Goal: Communication & Community: Answer question/provide support

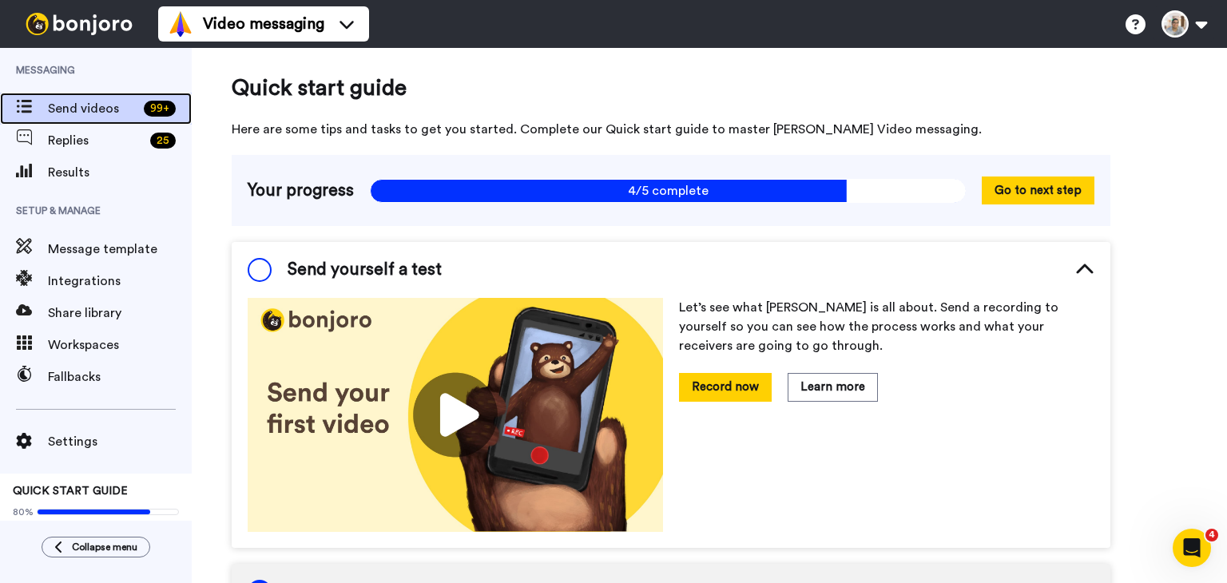
click at [30, 95] on div "Send videos 99 +" at bounding box center [96, 109] width 192 height 32
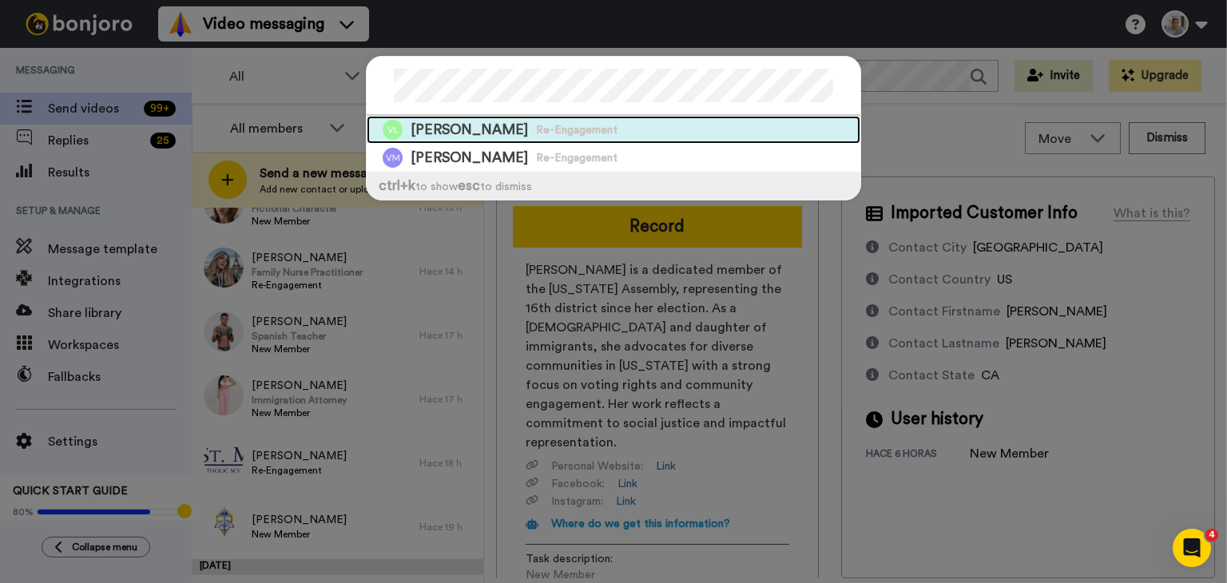
click at [518, 136] on span "VICTOR LLACUNA" at bounding box center [469, 130] width 117 height 20
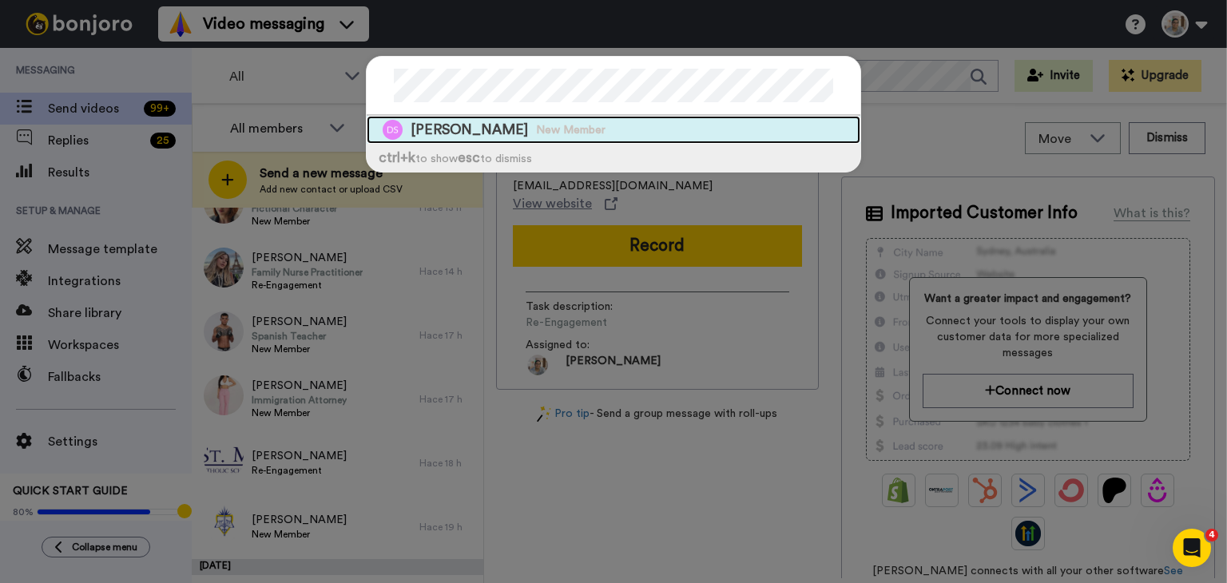
click at [540, 123] on span "New Member" at bounding box center [571, 130] width 70 height 16
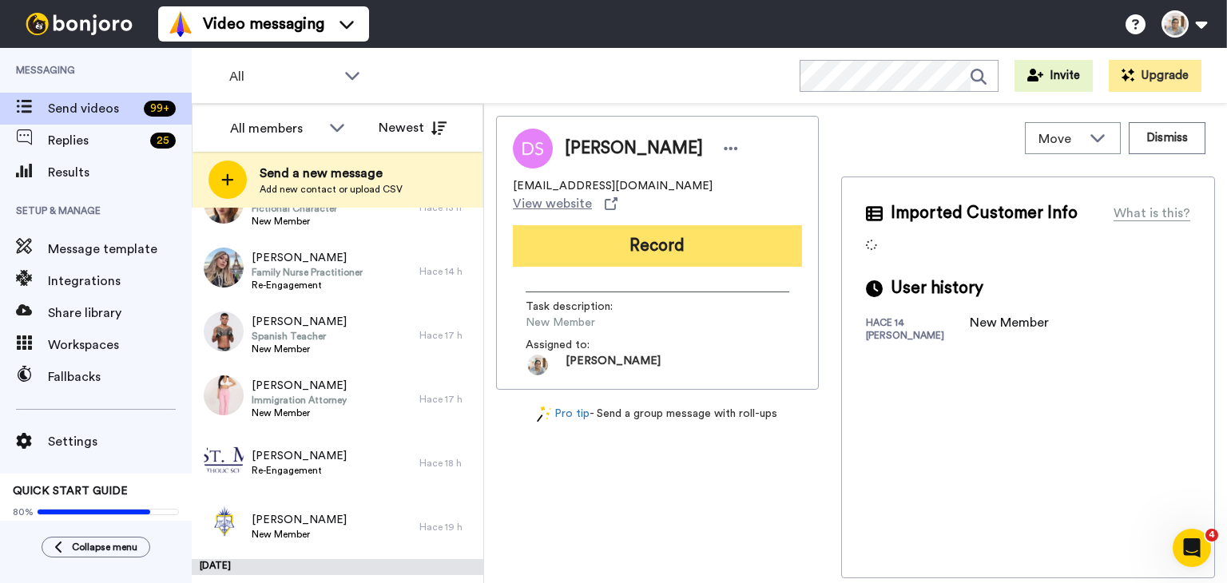
click at [678, 228] on button "Record" at bounding box center [657, 246] width 289 height 42
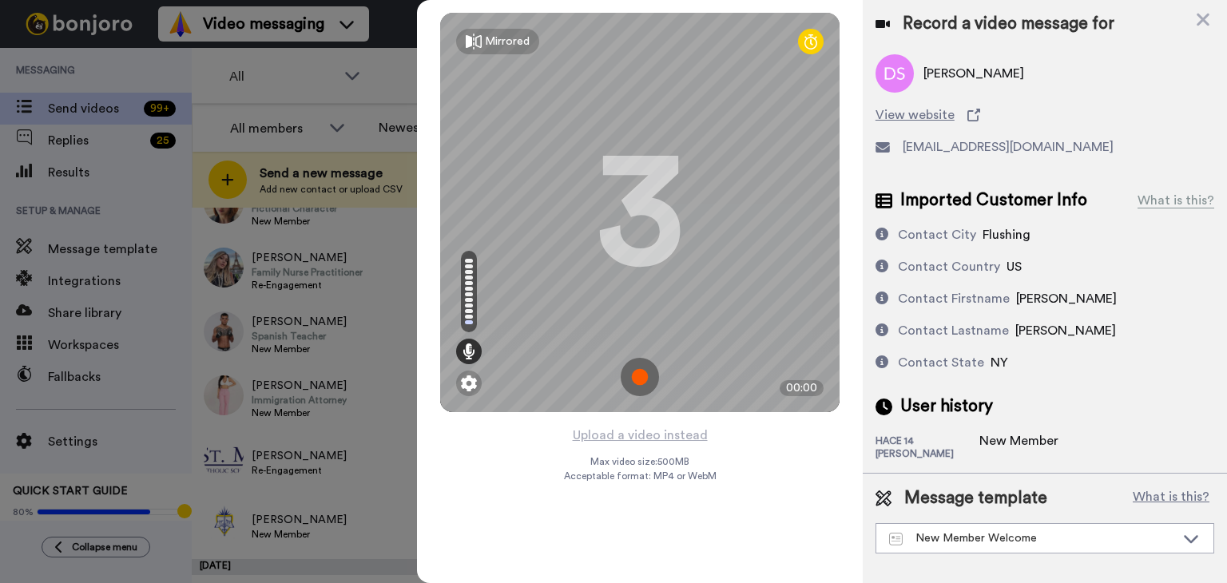
click at [640, 379] on img at bounding box center [640, 377] width 38 height 38
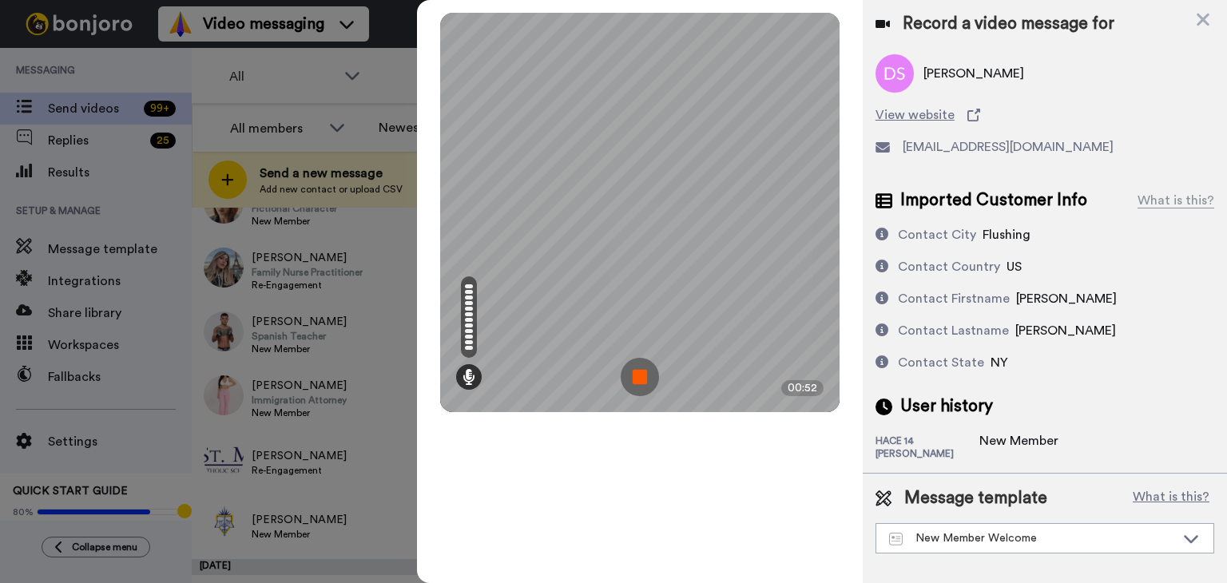
click at [640, 379] on img at bounding box center [640, 377] width 38 height 38
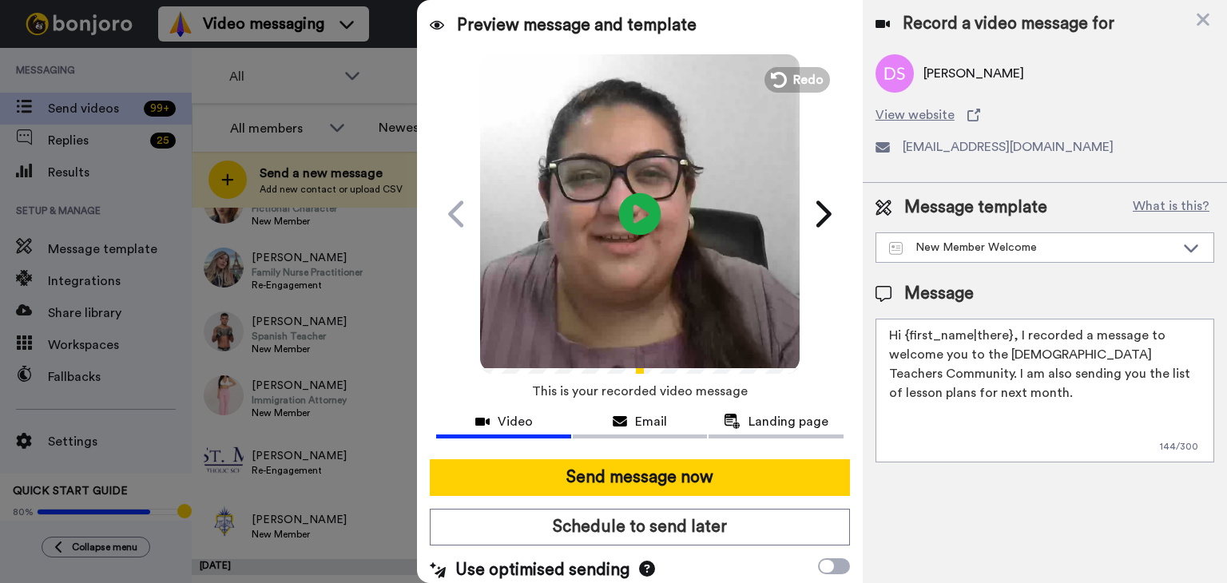
click at [644, 212] on icon at bounding box center [640, 214] width 42 height 42
click at [806, 80] on span "Redo" at bounding box center [810, 79] width 34 height 21
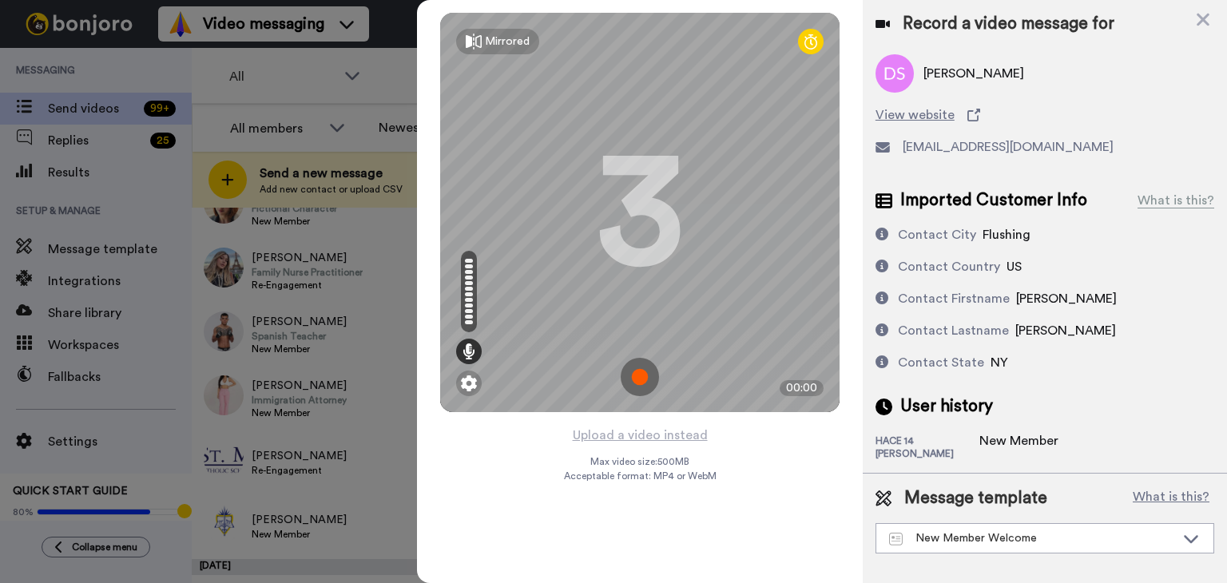
click at [638, 380] on img at bounding box center [640, 377] width 38 height 38
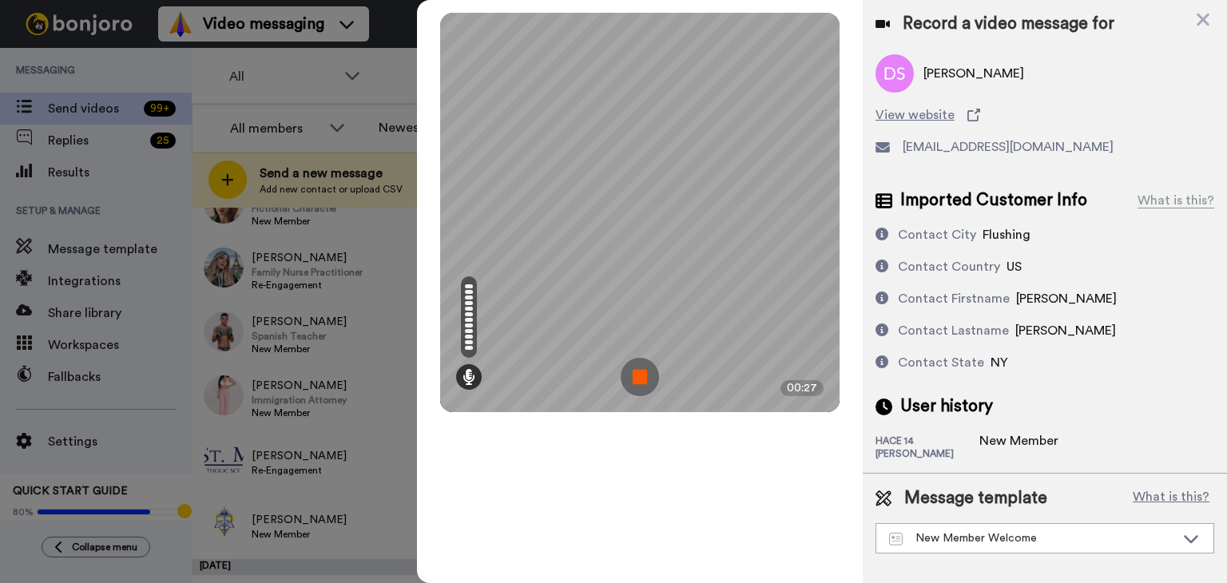
click at [642, 373] on img at bounding box center [640, 377] width 38 height 38
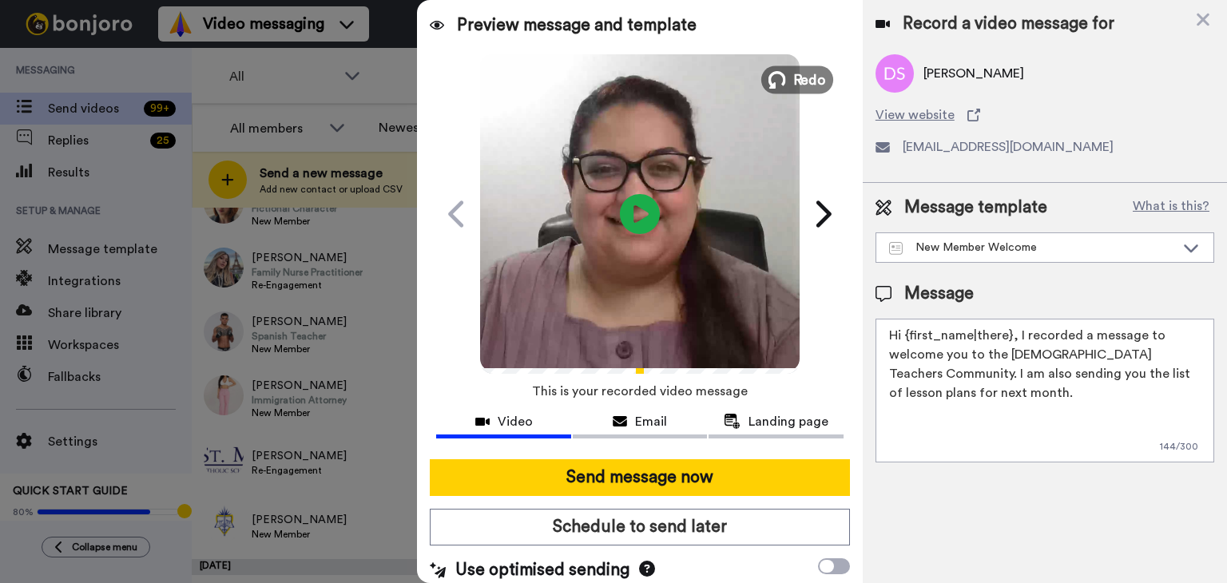
click at [808, 80] on span "Redo" at bounding box center [810, 79] width 34 height 21
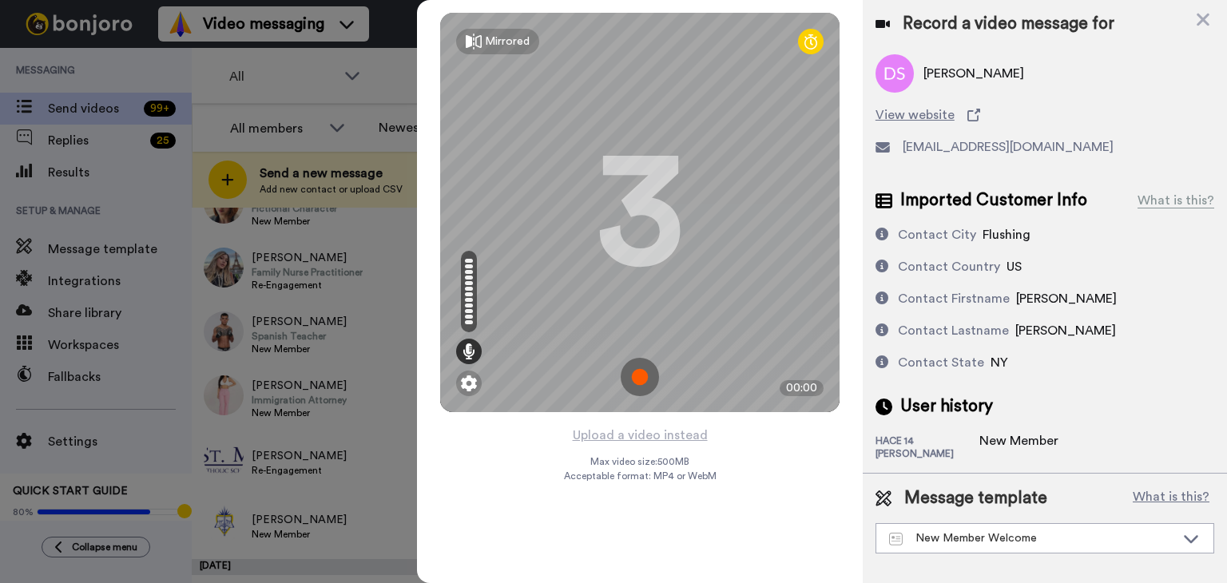
click at [639, 378] on img at bounding box center [640, 377] width 38 height 38
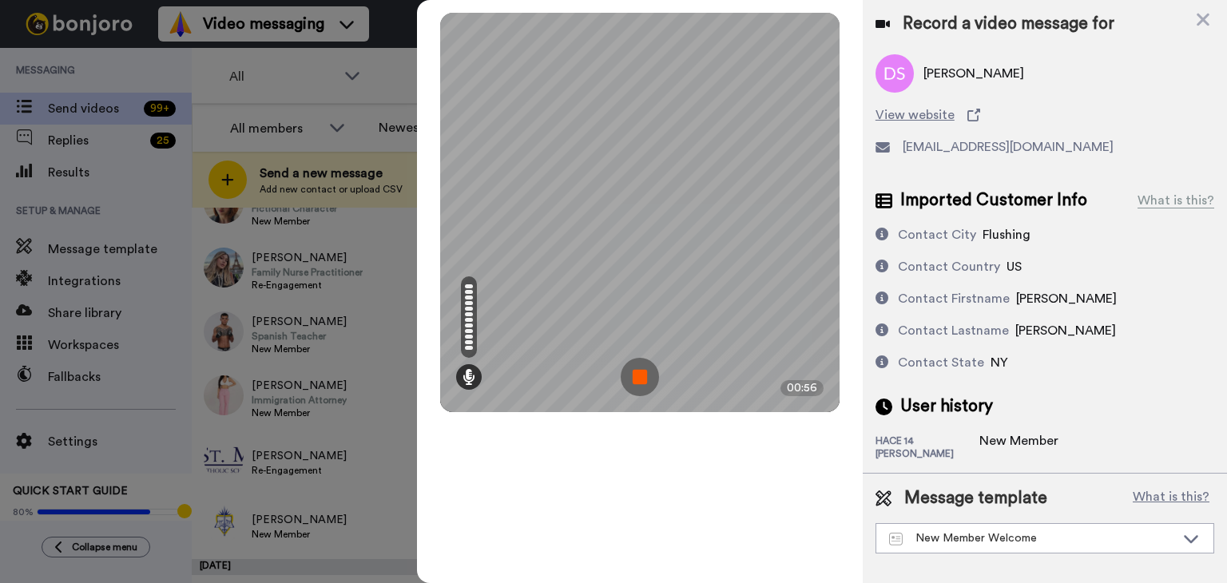
click at [639, 378] on img at bounding box center [640, 377] width 38 height 38
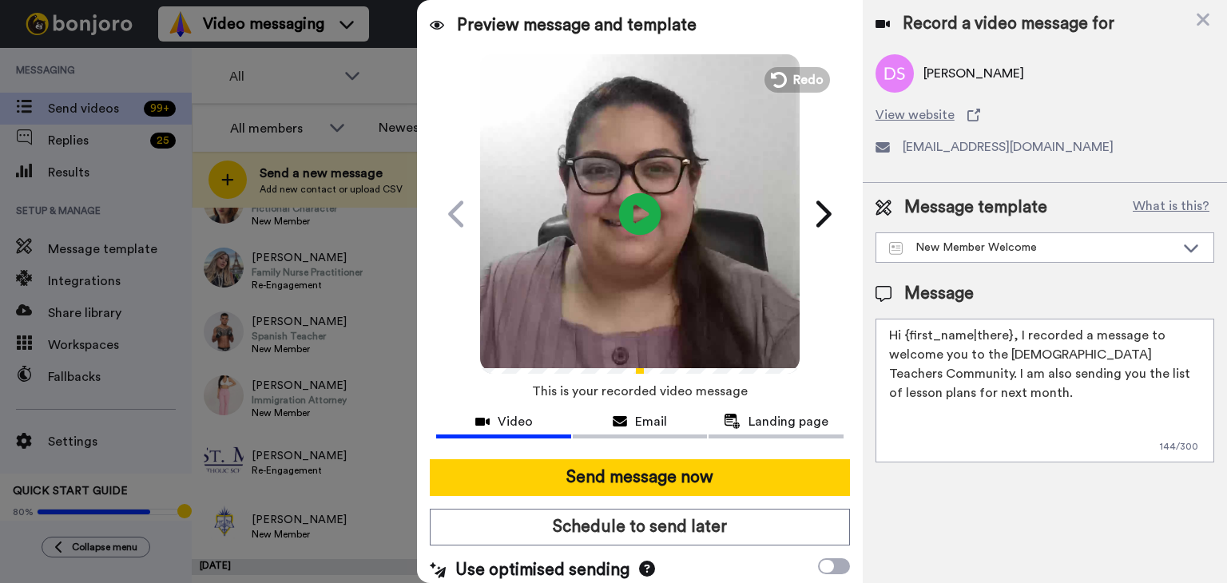
click at [638, 219] on icon at bounding box center [640, 214] width 42 height 42
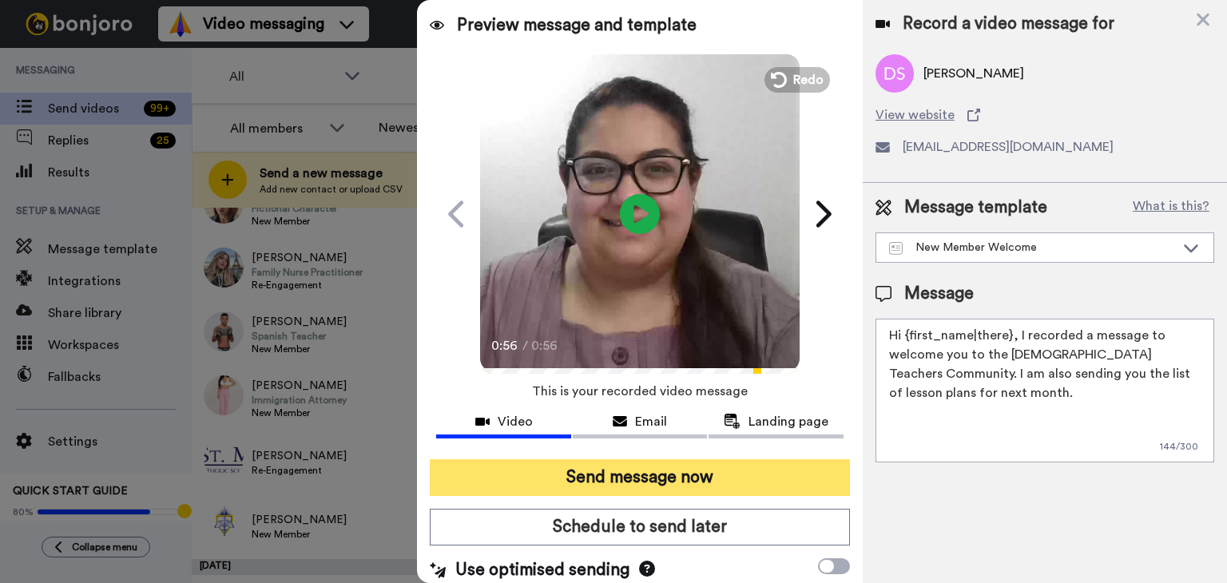
click at [636, 477] on button "Send message now" at bounding box center [640, 477] width 420 height 37
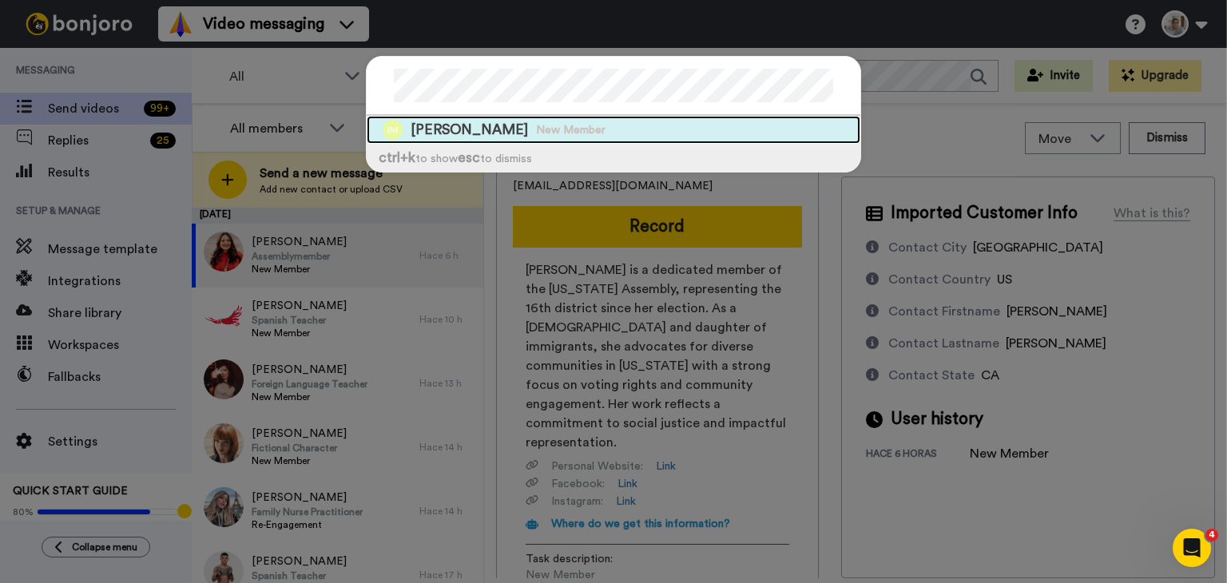
click at [438, 131] on span "Ilana Marek" at bounding box center [469, 130] width 117 height 20
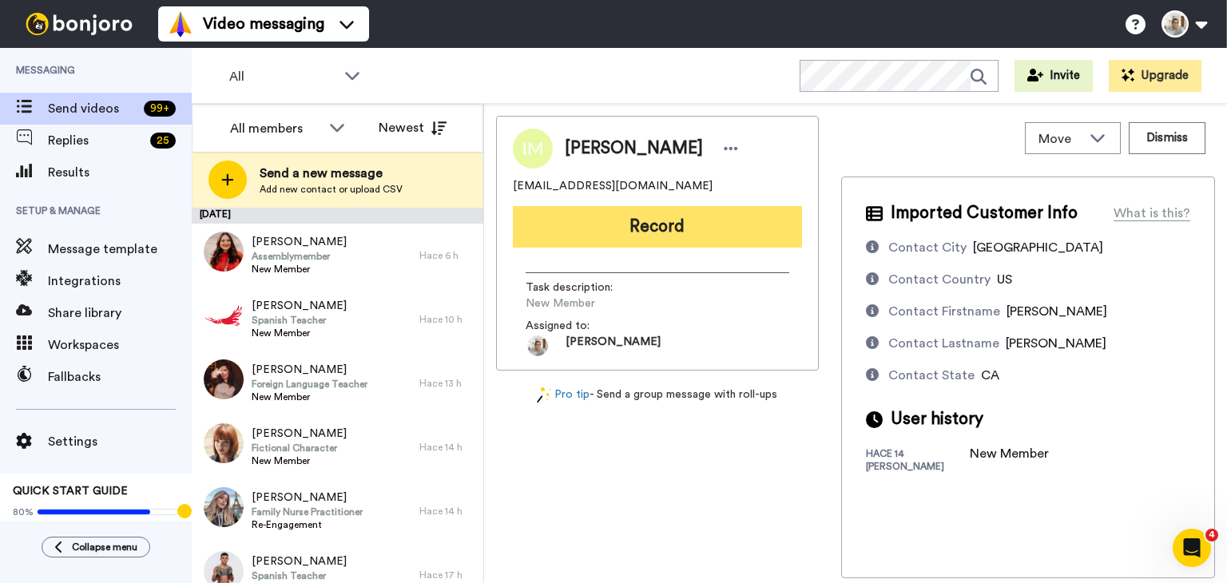
click at [666, 232] on button "Record" at bounding box center [657, 227] width 289 height 42
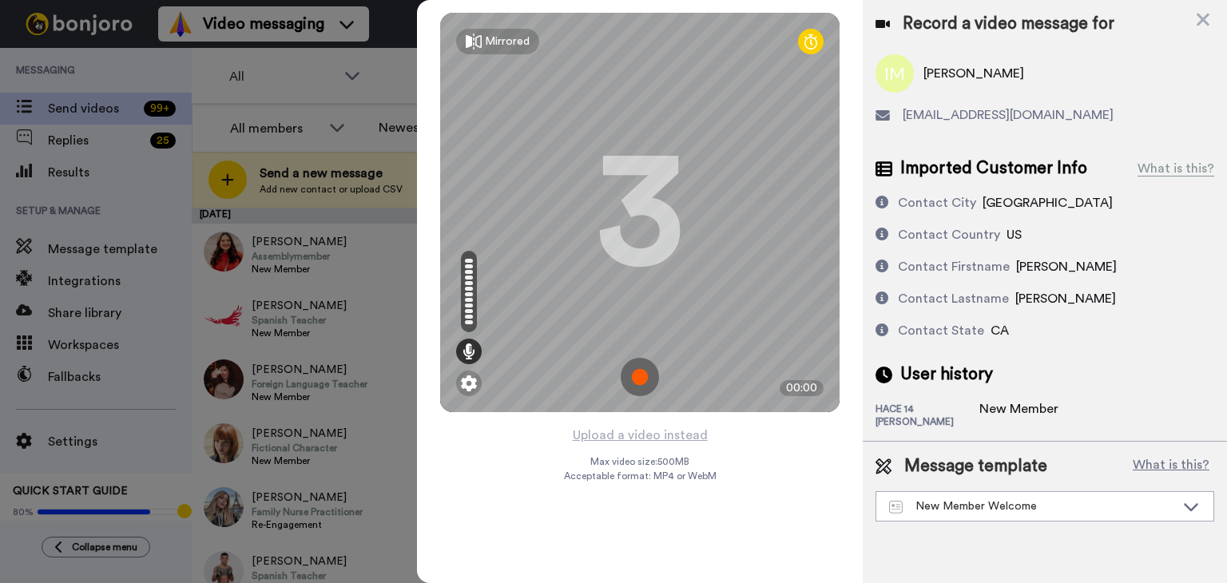
click at [642, 377] on img at bounding box center [640, 377] width 38 height 38
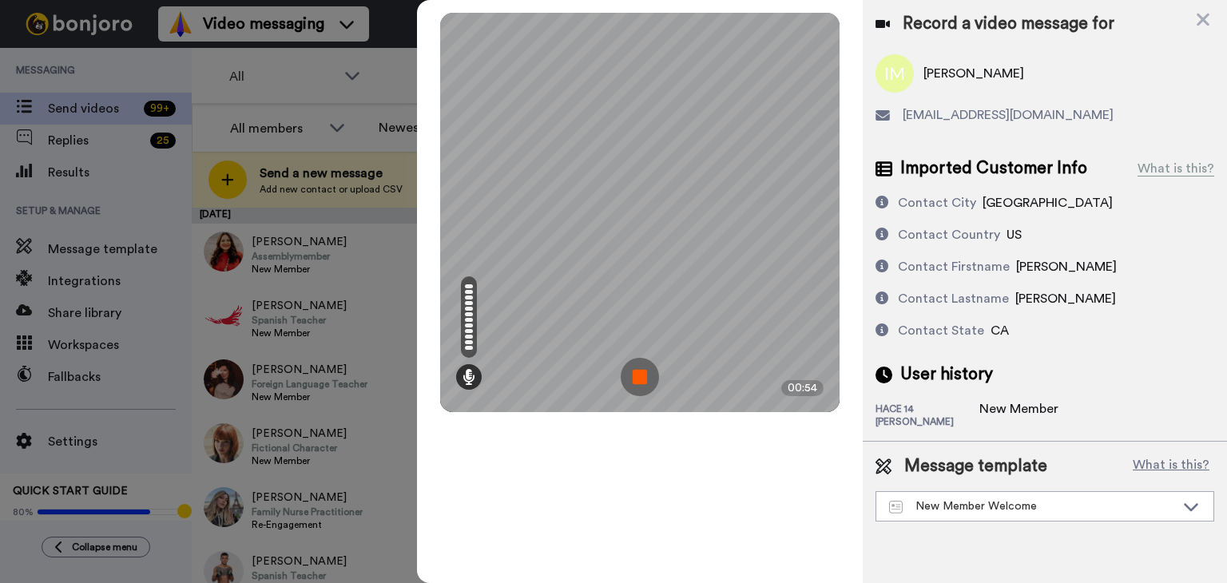
click at [643, 377] on img at bounding box center [640, 377] width 38 height 38
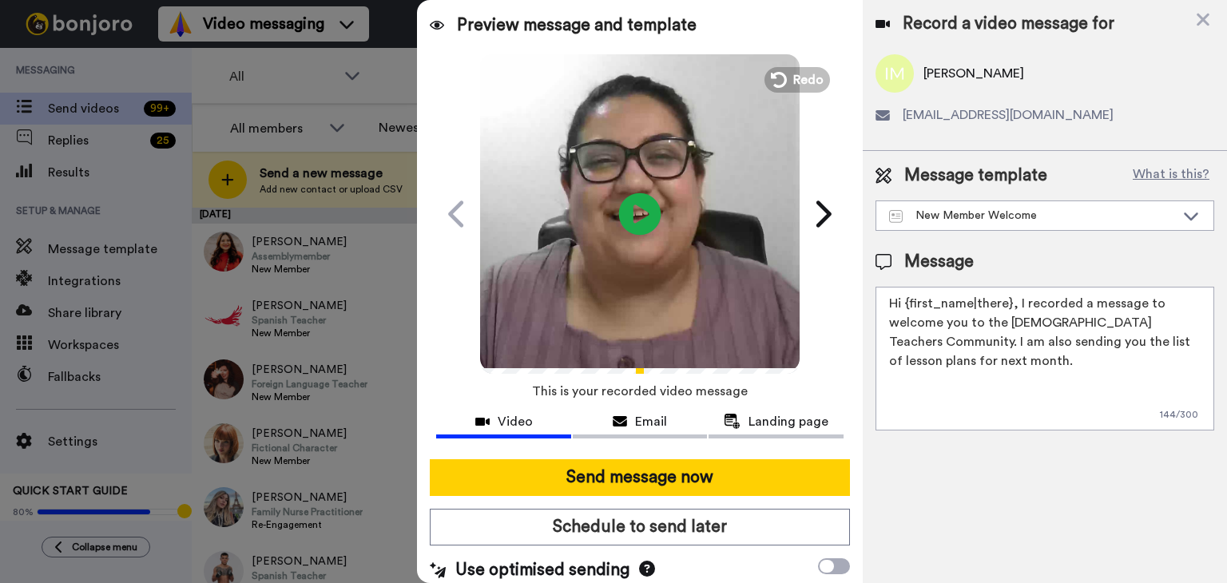
click at [632, 213] on icon "Play/Pause" at bounding box center [640, 214] width 42 height 76
click at [807, 87] on span "Redo" at bounding box center [810, 79] width 34 height 21
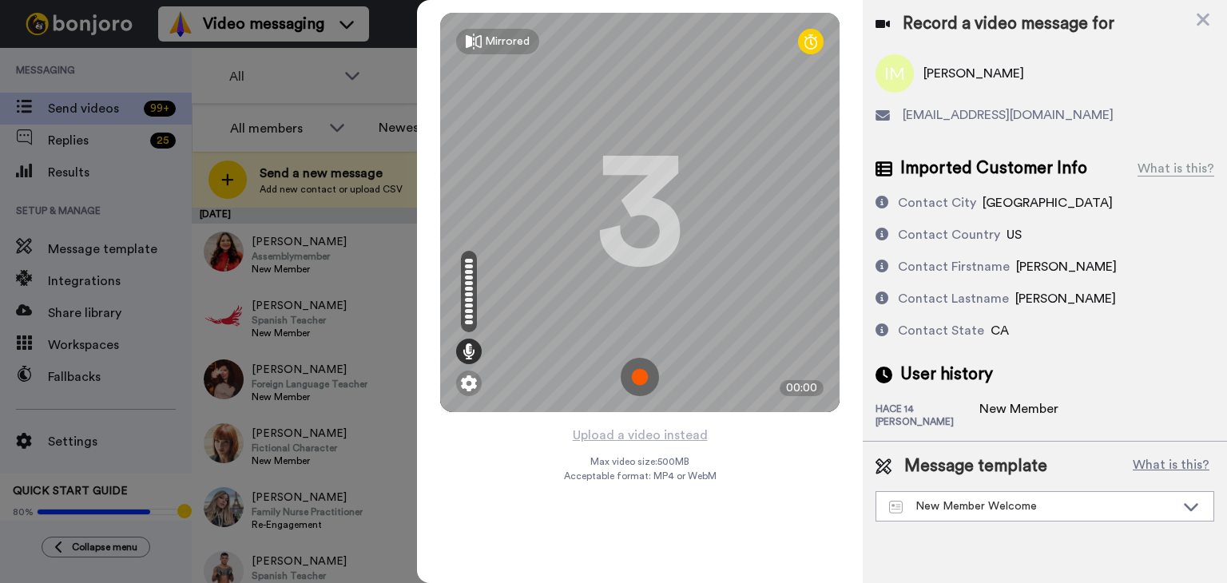
click at [644, 379] on img at bounding box center [640, 377] width 38 height 38
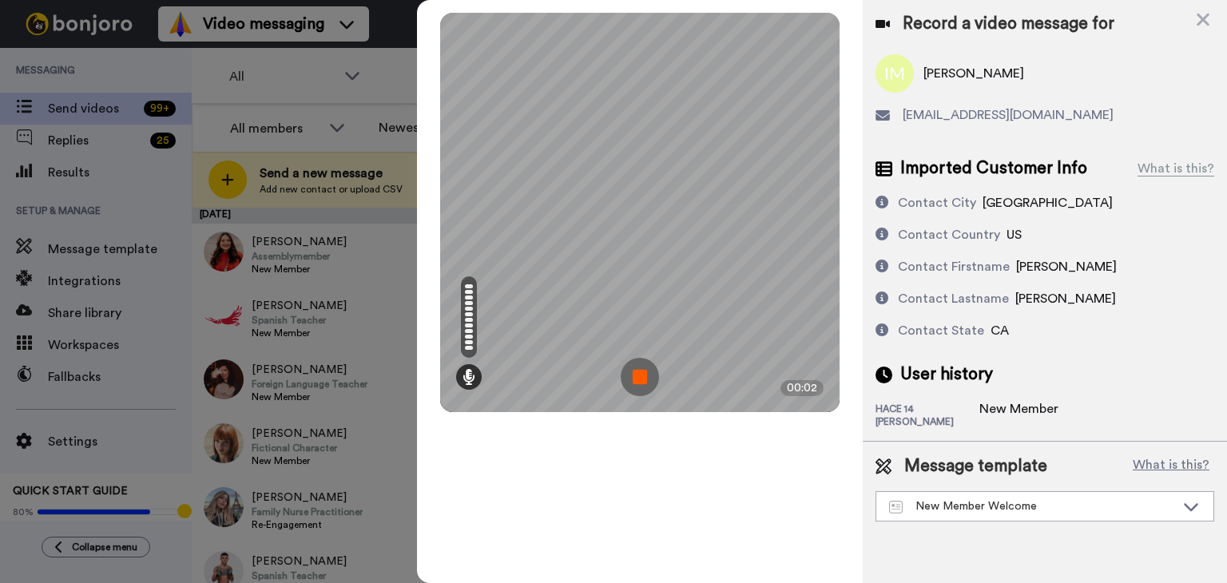
click at [644, 379] on img at bounding box center [640, 377] width 38 height 38
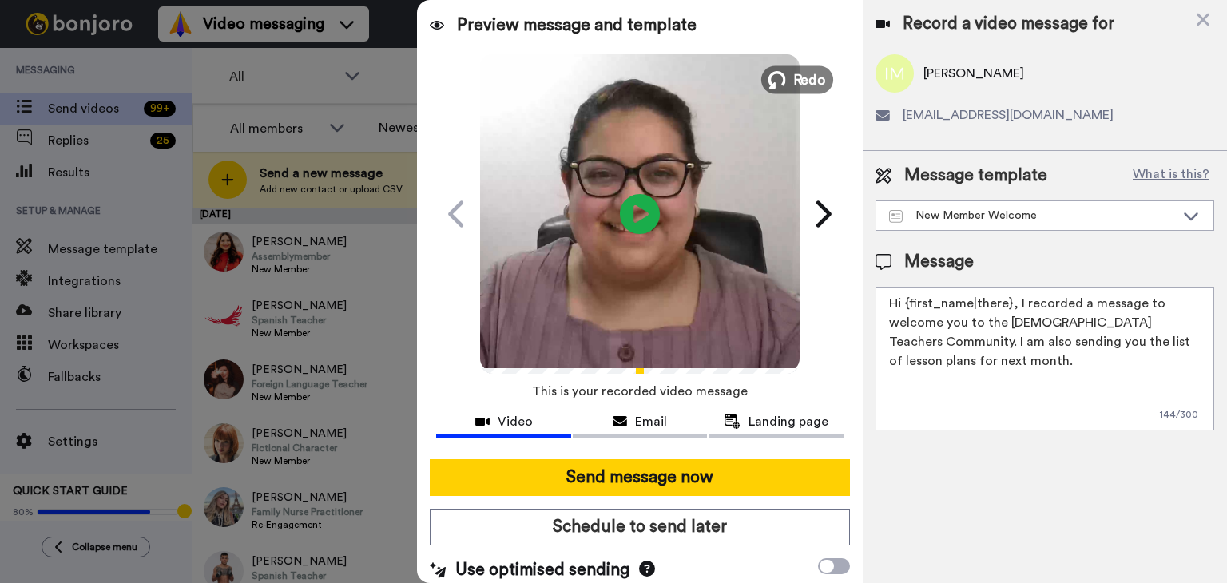
click at [793, 85] on span "Redo" at bounding box center [810, 79] width 34 height 21
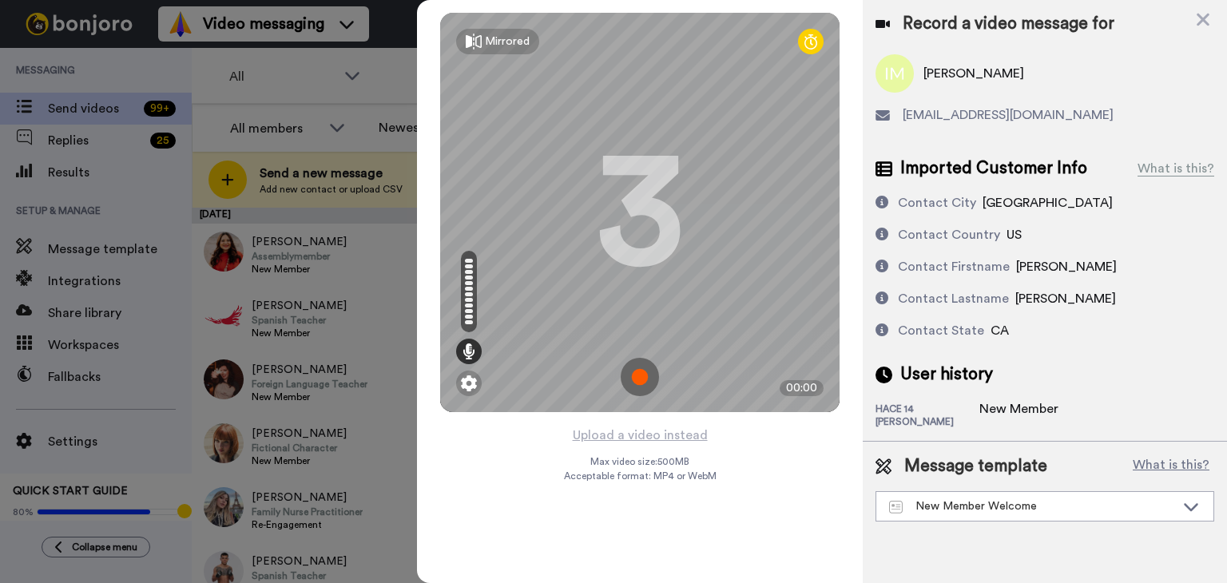
click at [646, 375] on img at bounding box center [640, 377] width 38 height 38
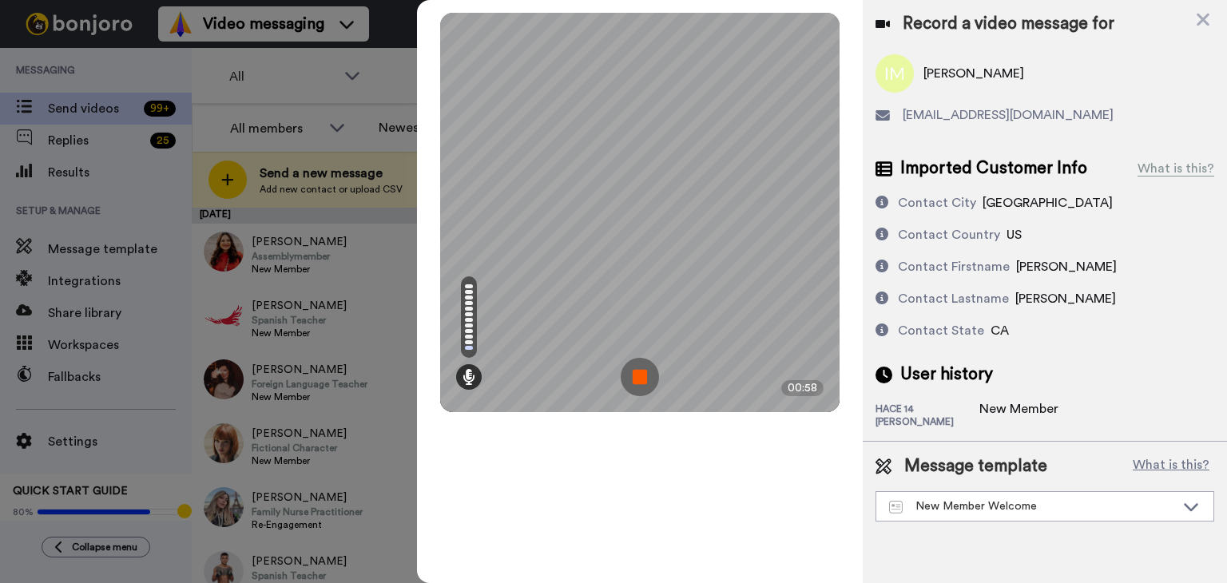
click at [639, 368] on img at bounding box center [640, 377] width 38 height 38
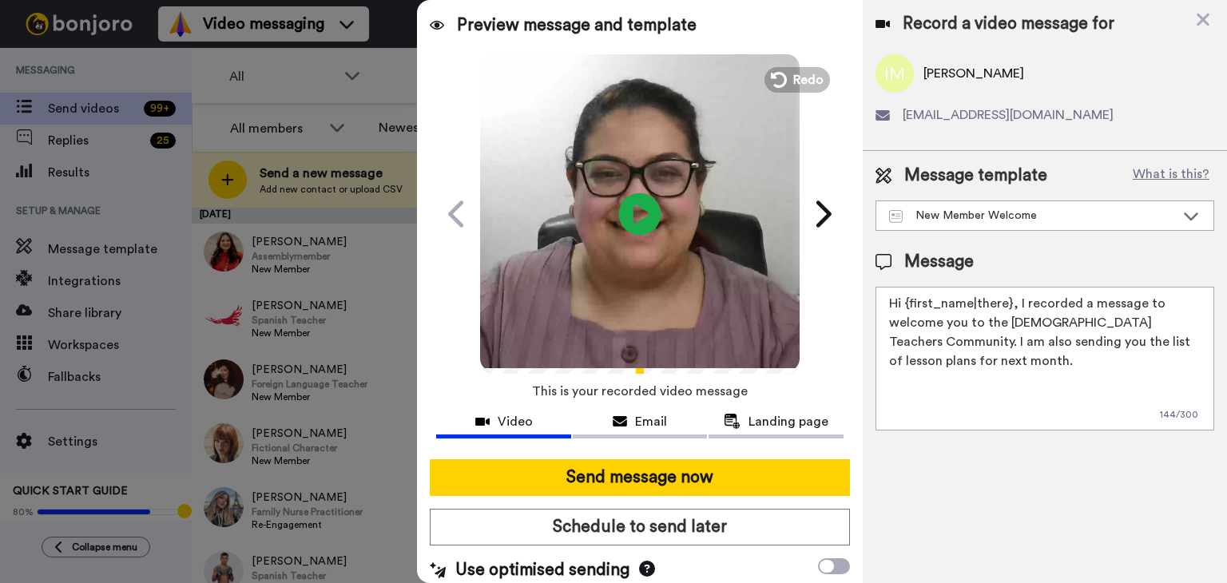
click at [639, 217] on icon at bounding box center [640, 214] width 42 height 42
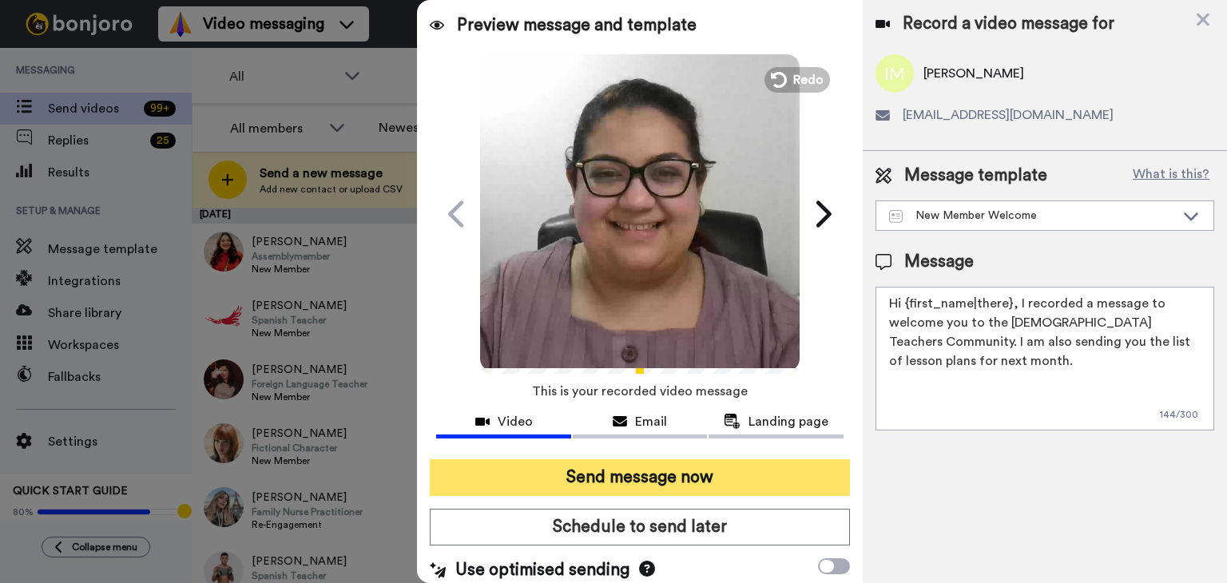
click at [689, 476] on button "Send message now" at bounding box center [640, 477] width 420 height 37
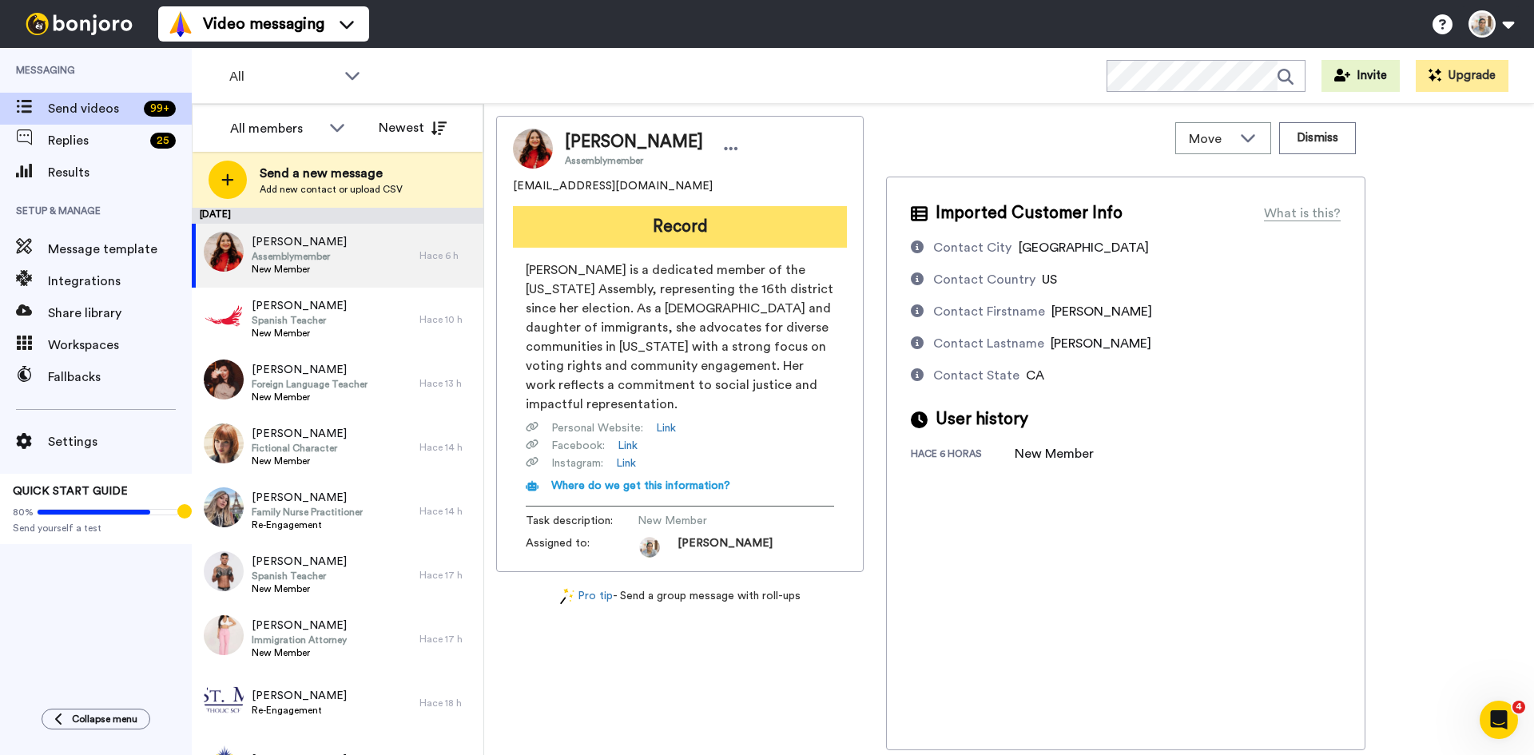
click at [698, 228] on button "Record" at bounding box center [680, 227] width 334 height 42
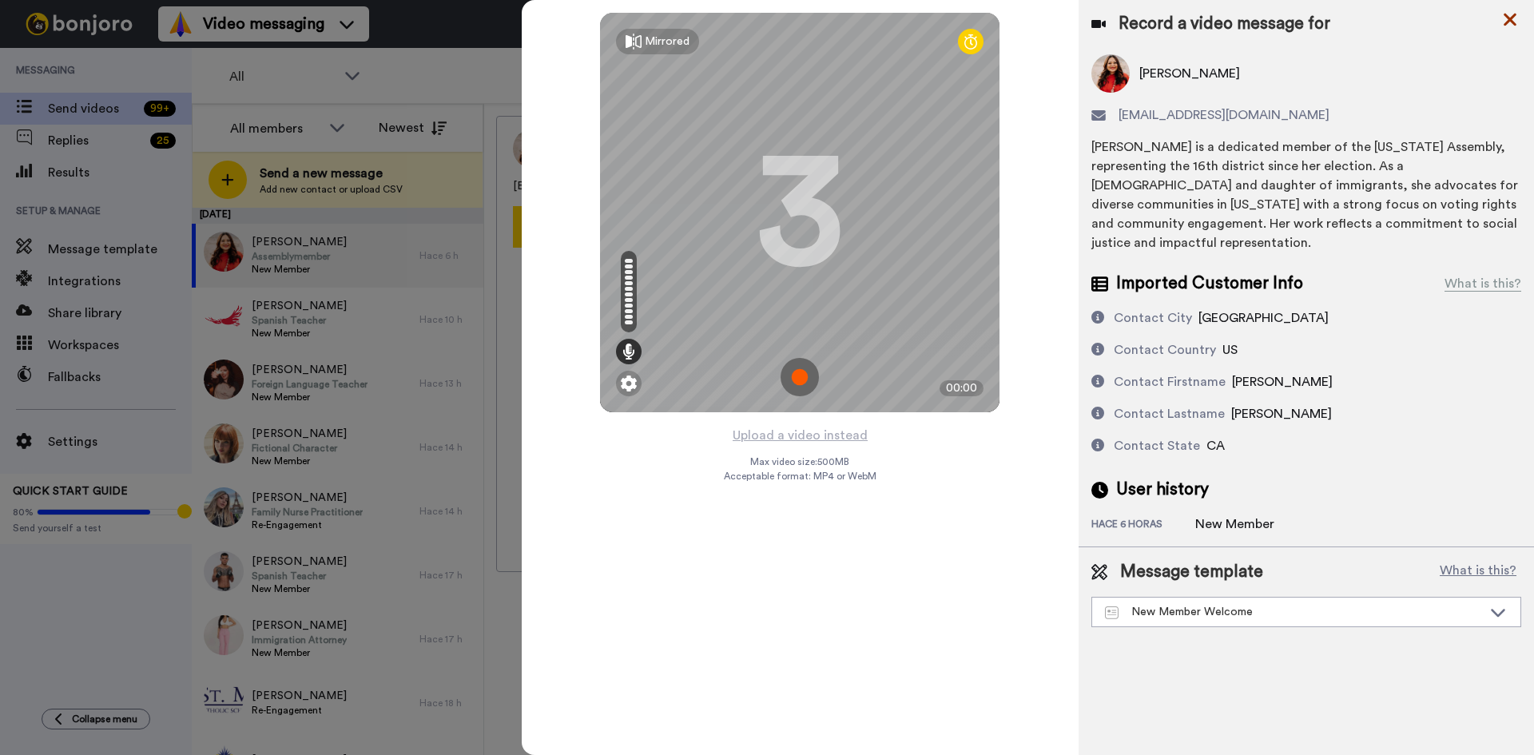
click at [1226, 20] on icon at bounding box center [1510, 20] width 16 height 20
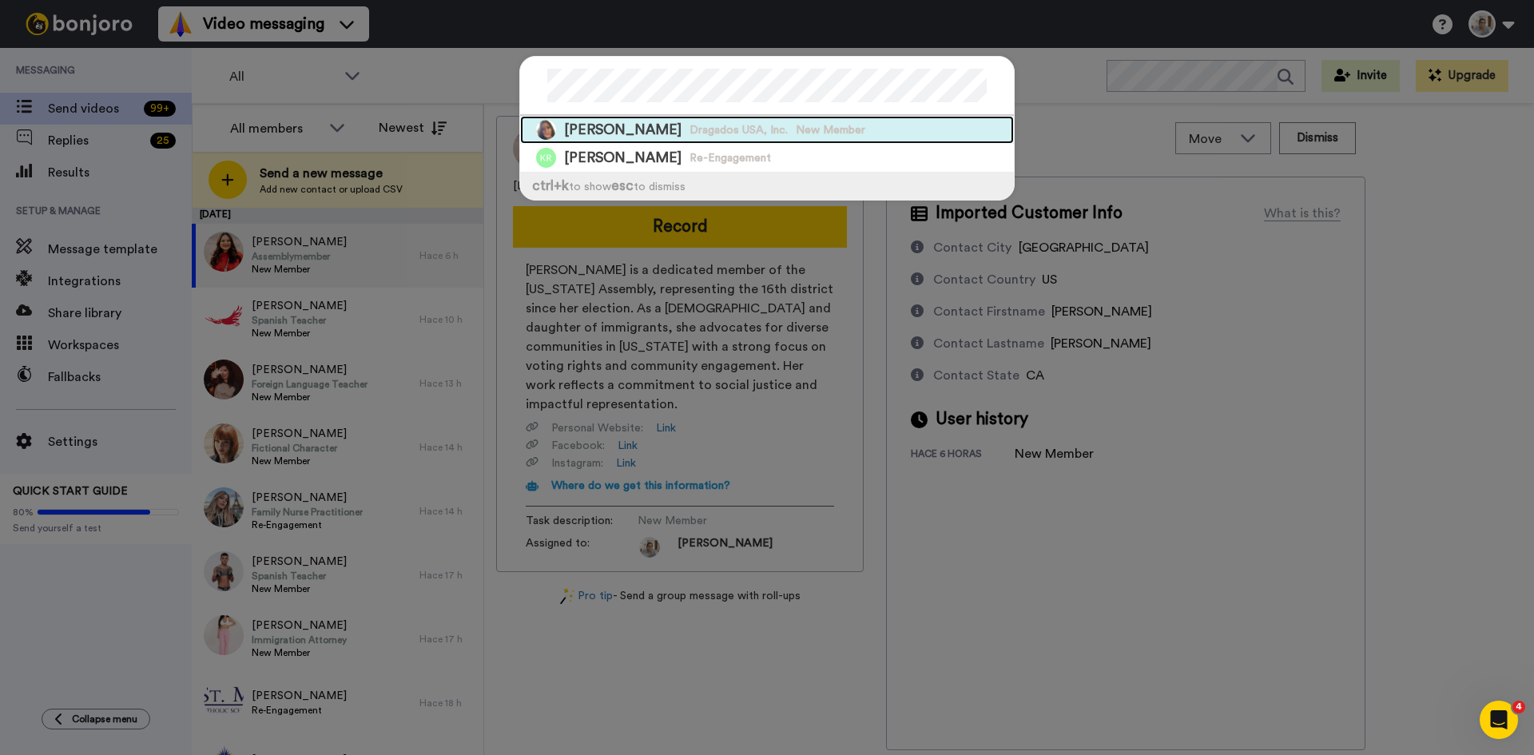
click at [659, 125] on span "Kimberly Cuchilla" at bounding box center [622, 130] width 117 height 20
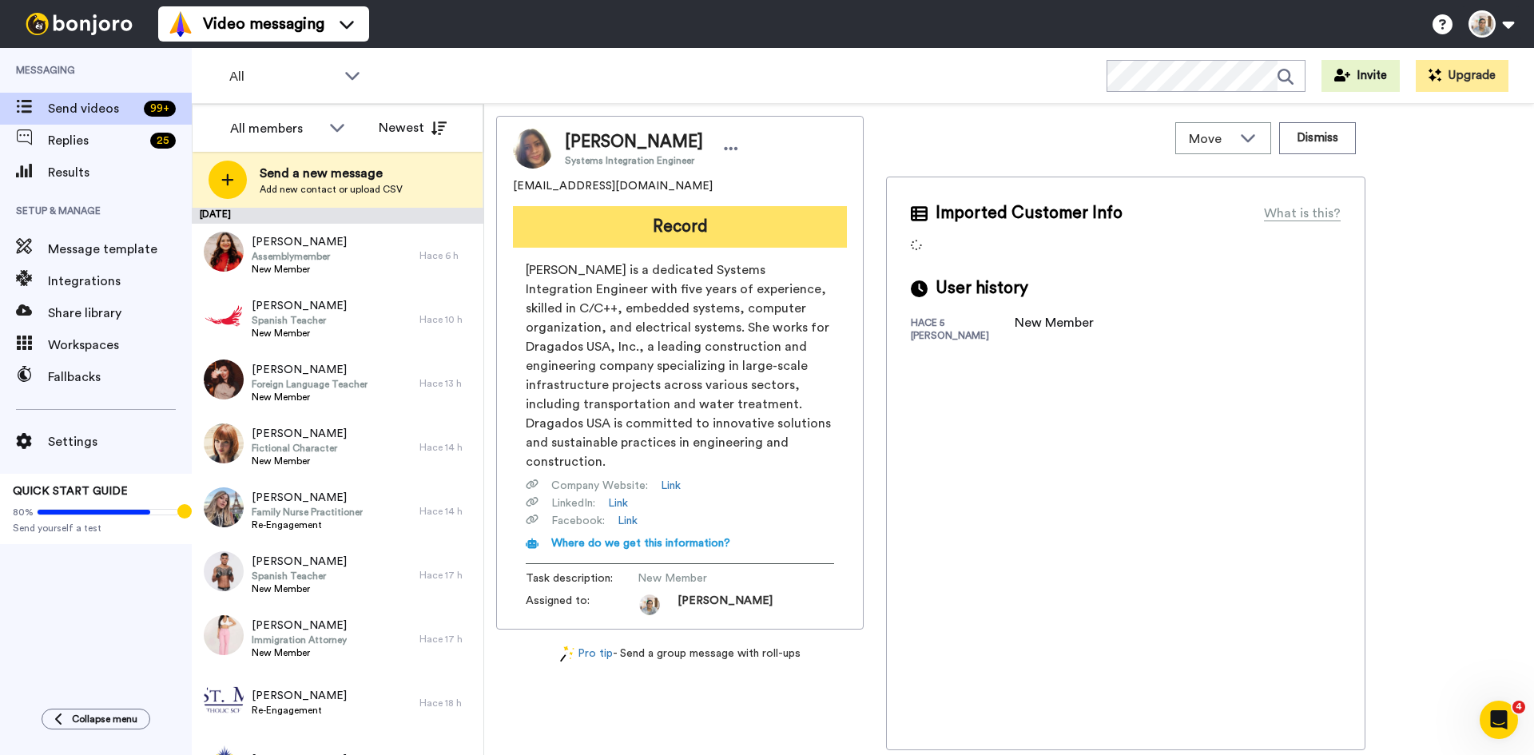
click at [687, 236] on button "Record" at bounding box center [680, 227] width 334 height 42
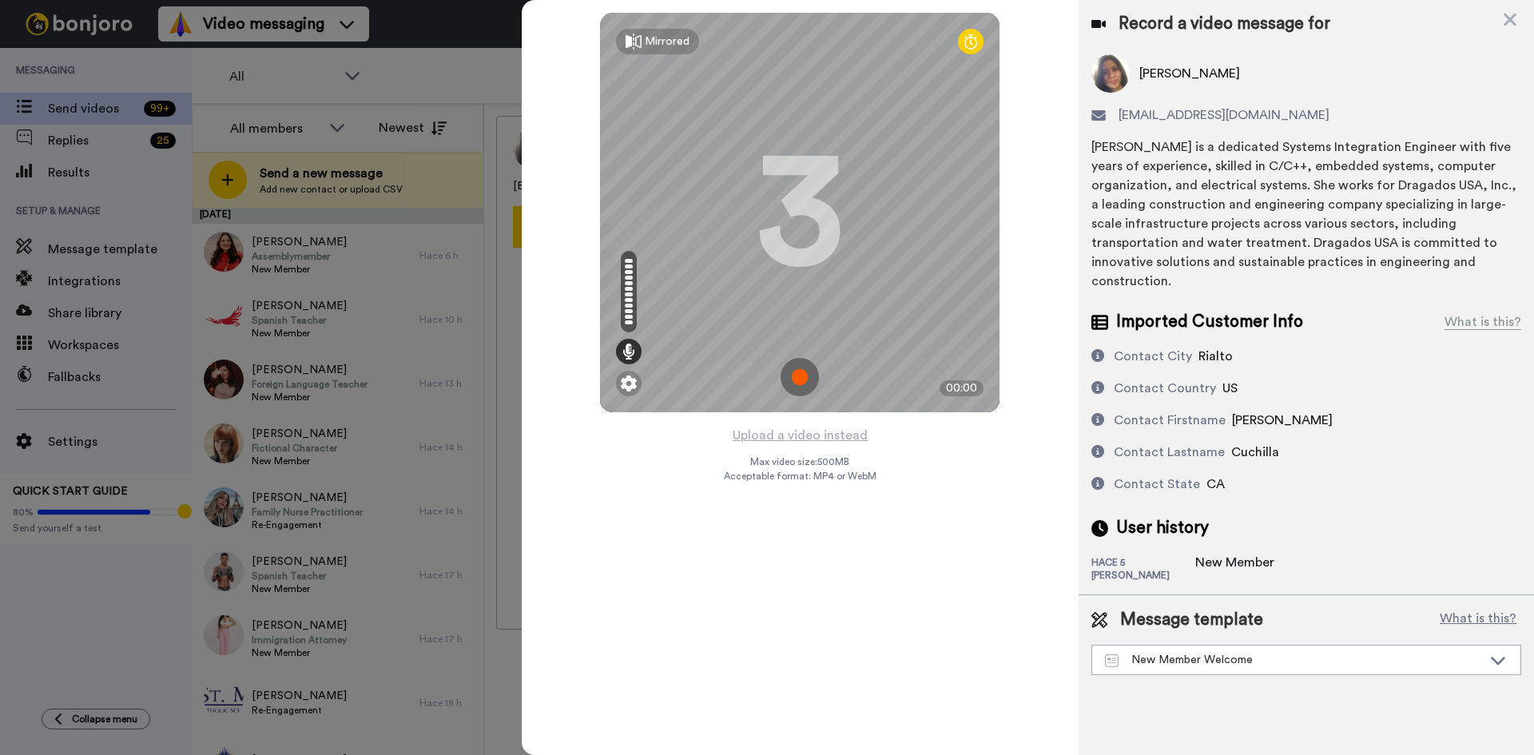
click at [794, 379] on img at bounding box center [800, 377] width 38 height 38
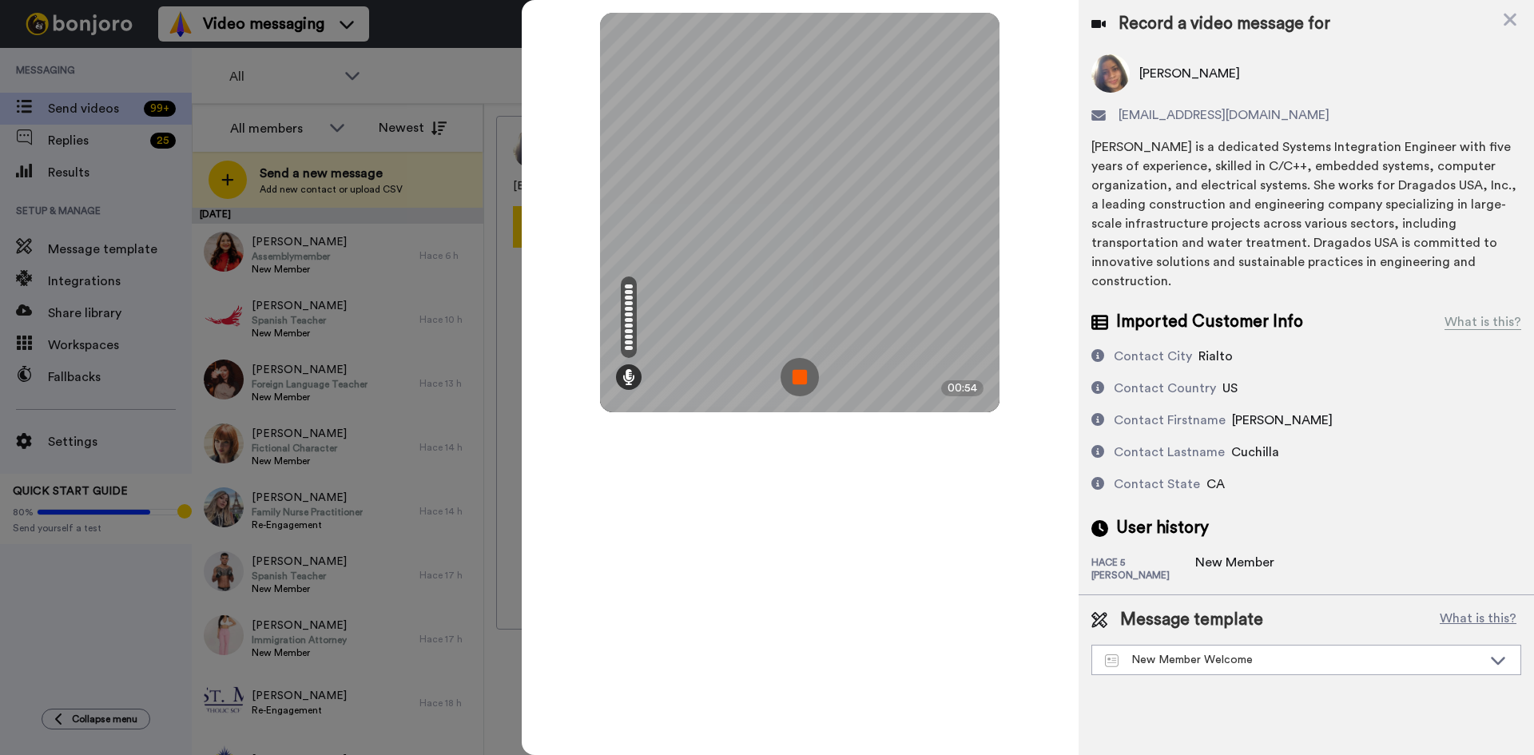
click at [1226, 557] on div "Record a video message for Kimberly Cuchilla kimmyk710@gmail.com Kimberly Cuchi…" at bounding box center [1306, 297] width 455 height 594
click at [1226, 390] on div "Contact City Rialto Contact Country US Contact Firstname Kimberly Contact Lastn…" at bounding box center [1306, 420] width 430 height 147
click at [807, 379] on img at bounding box center [800, 377] width 38 height 38
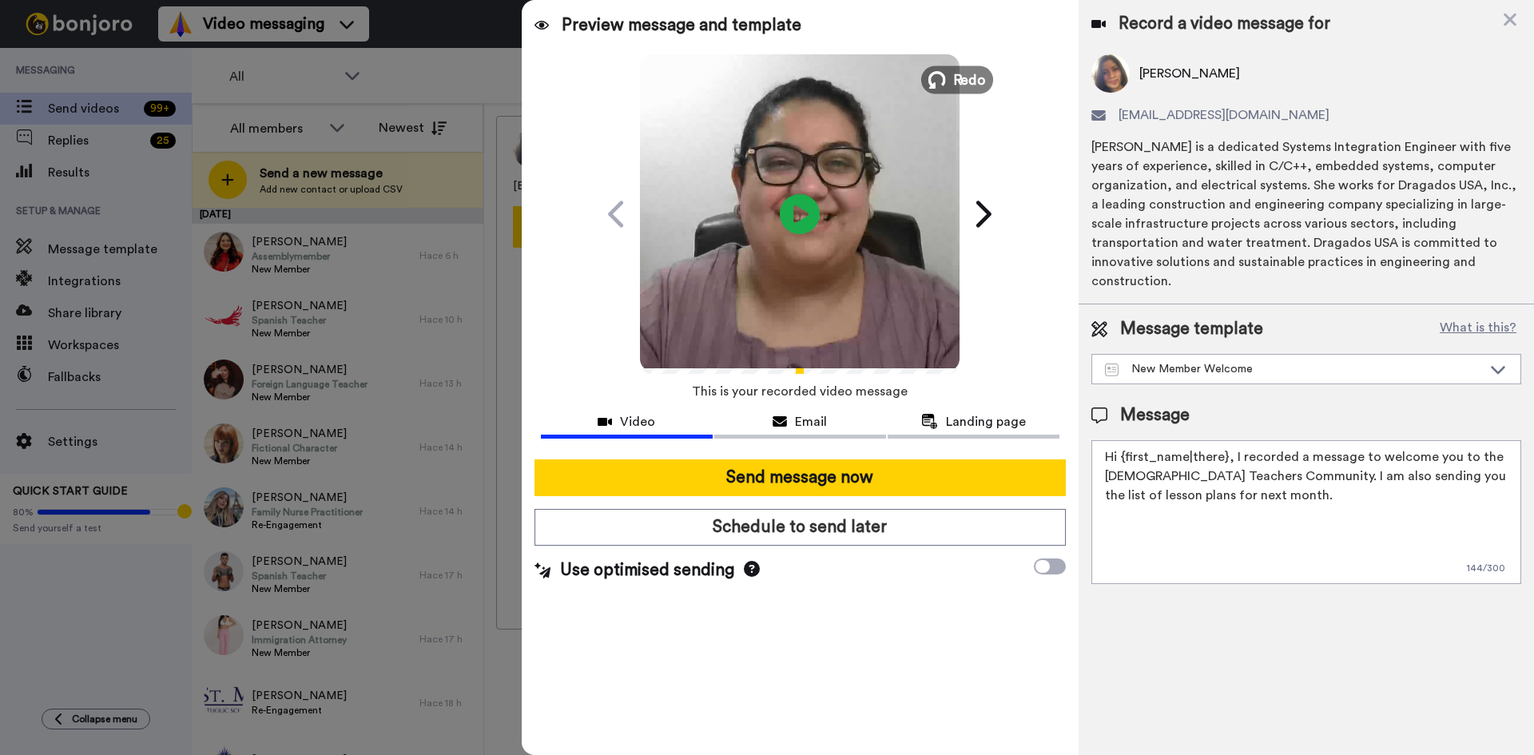
click at [964, 78] on span "Redo" at bounding box center [970, 79] width 34 height 21
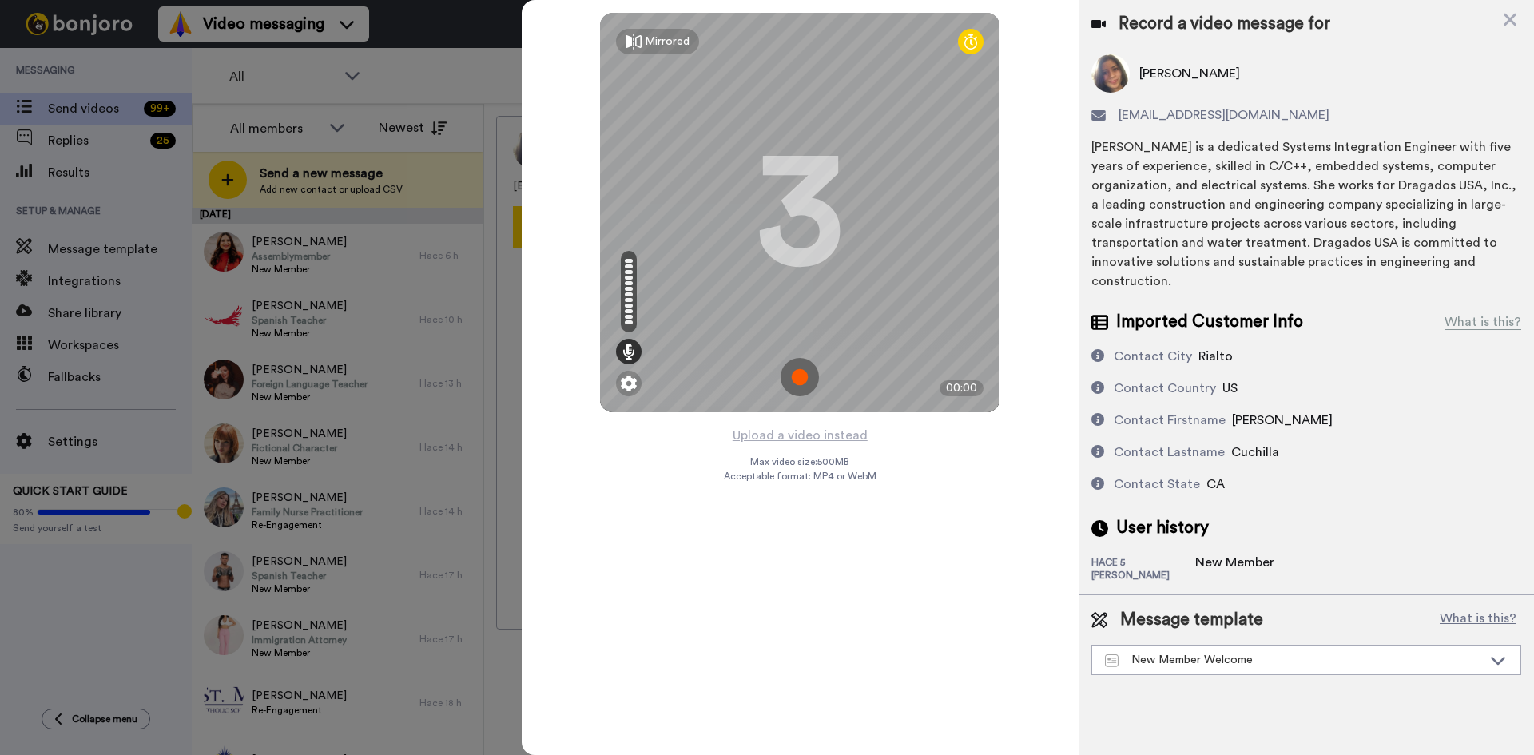
click at [800, 376] on img at bounding box center [800, 377] width 38 height 38
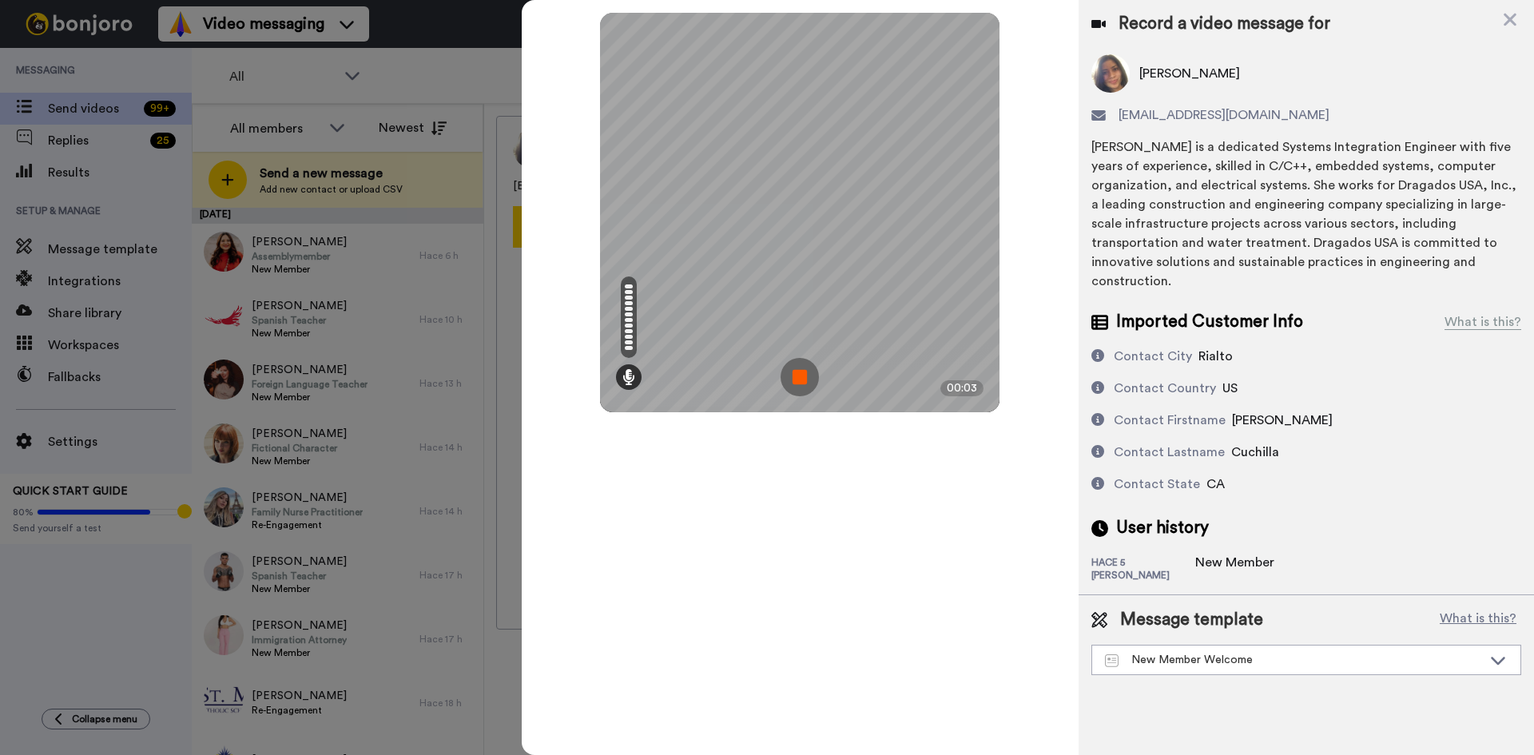
click at [800, 376] on img at bounding box center [800, 377] width 38 height 38
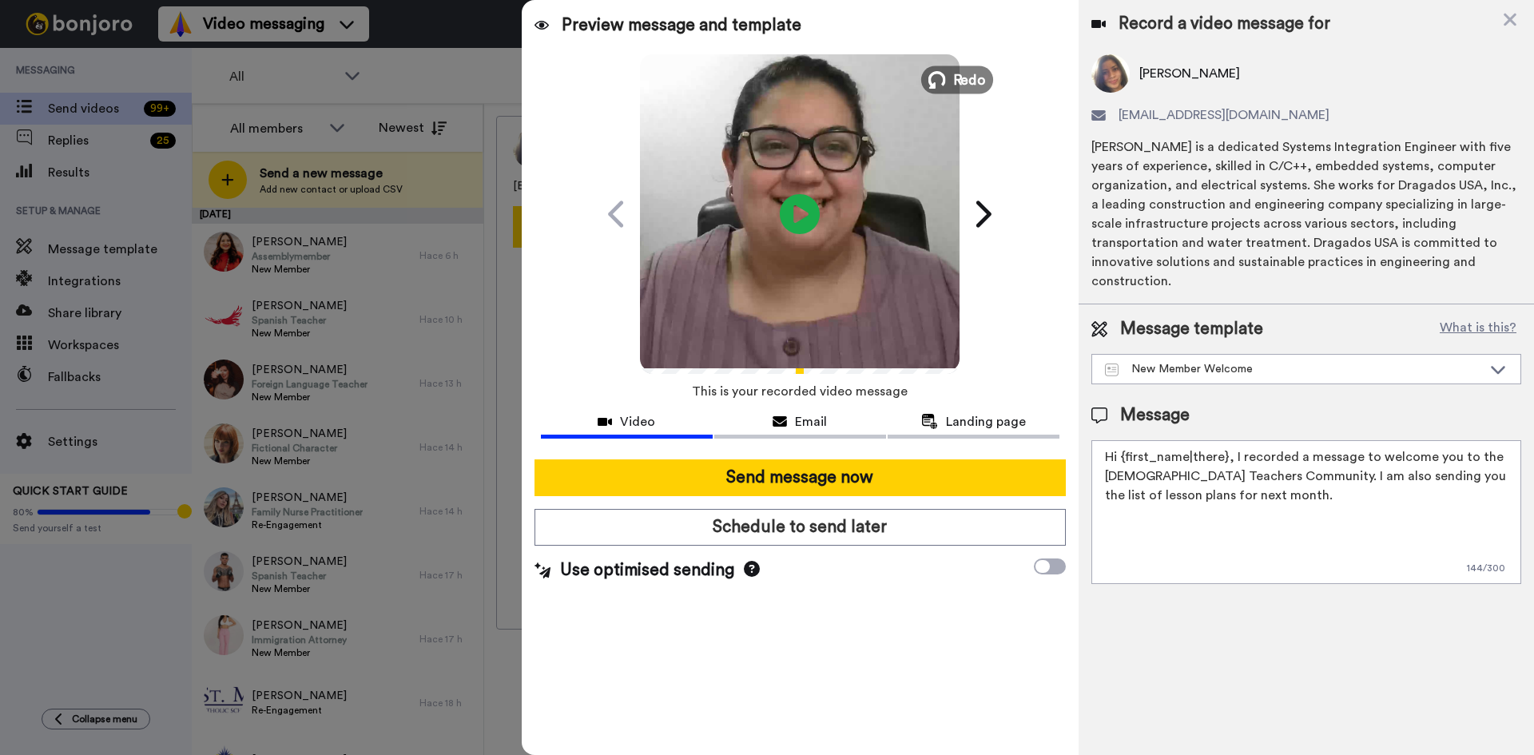
click at [962, 71] on span "Redo" at bounding box center [970, 79] width 34 height 21
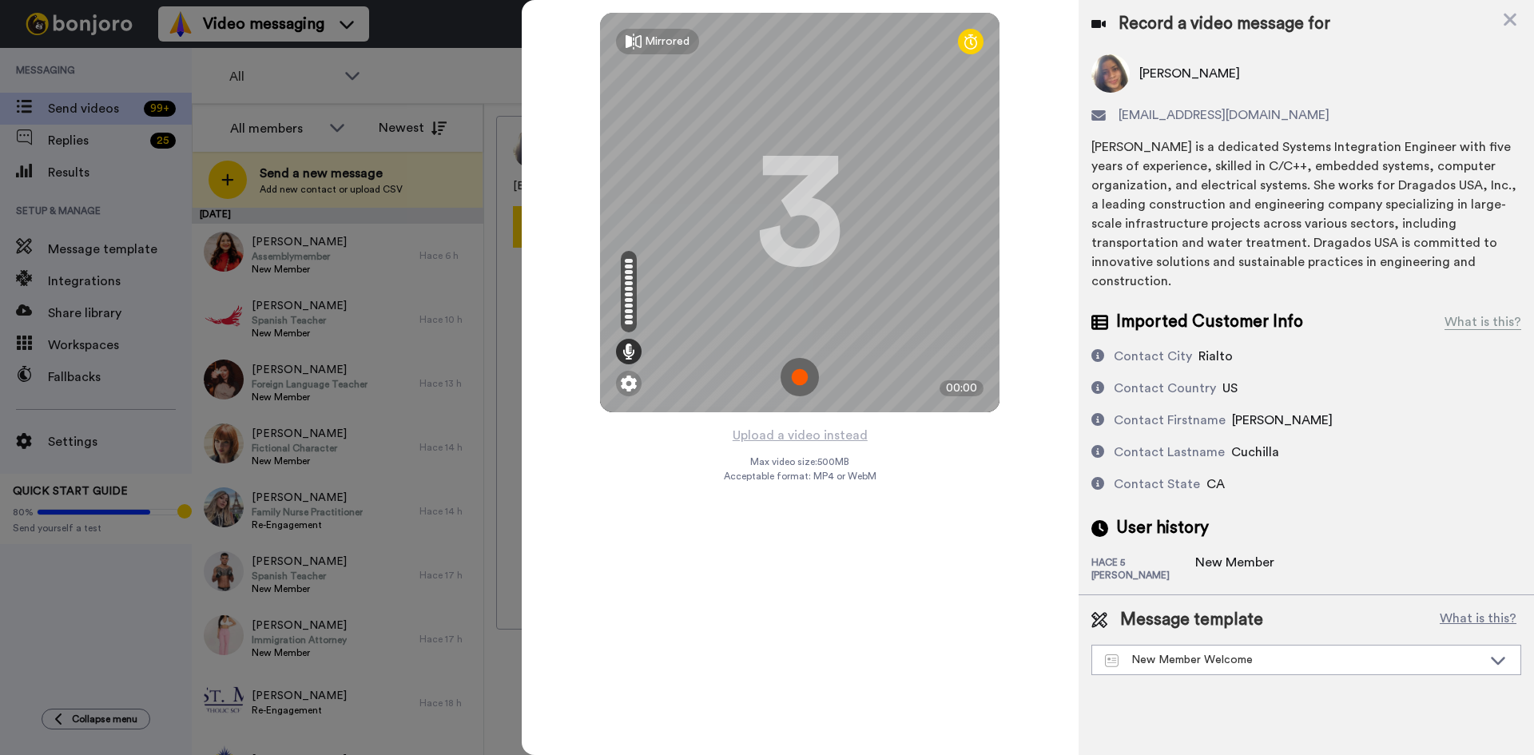
click at [804, 381] on img at bounding box center [800, 377] width 38 height 38
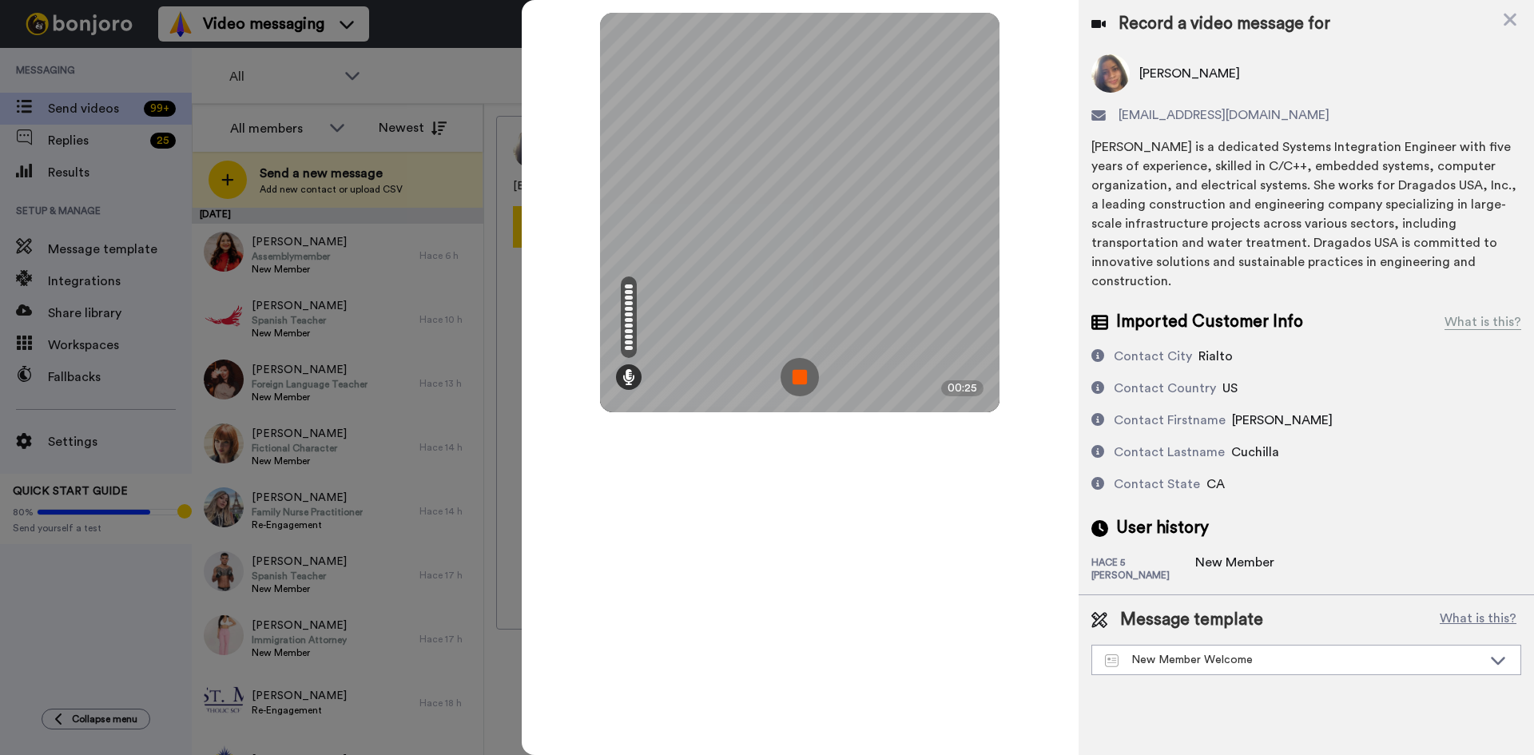
click at [804, 381] on img at bounding box center [800, 377] width 38 height 38
click at [804, 381] on div at bounding box center [799, 212] width 399 height 399
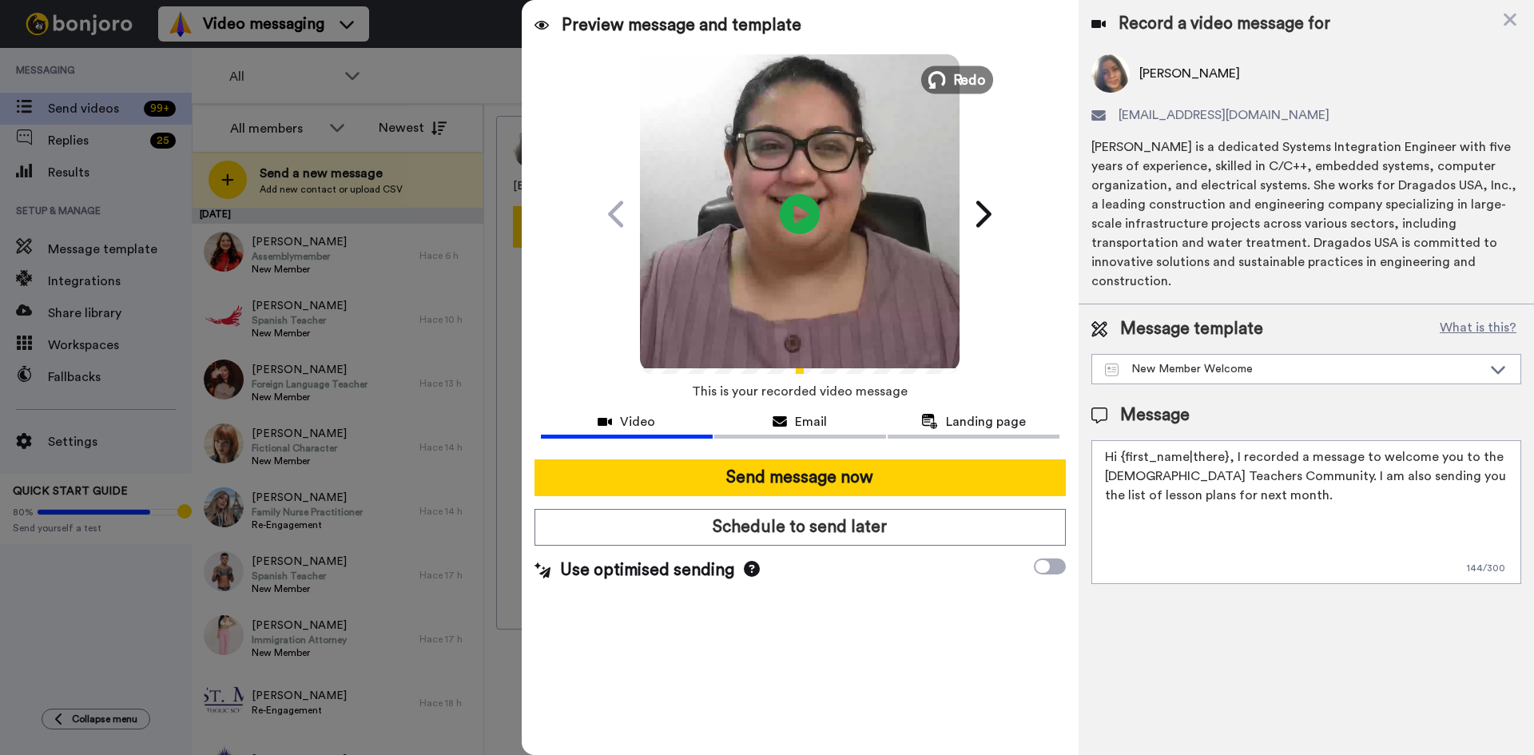
click at [964, 81] on span "Redo" at bounding box center [970, 79] width 34 height 21
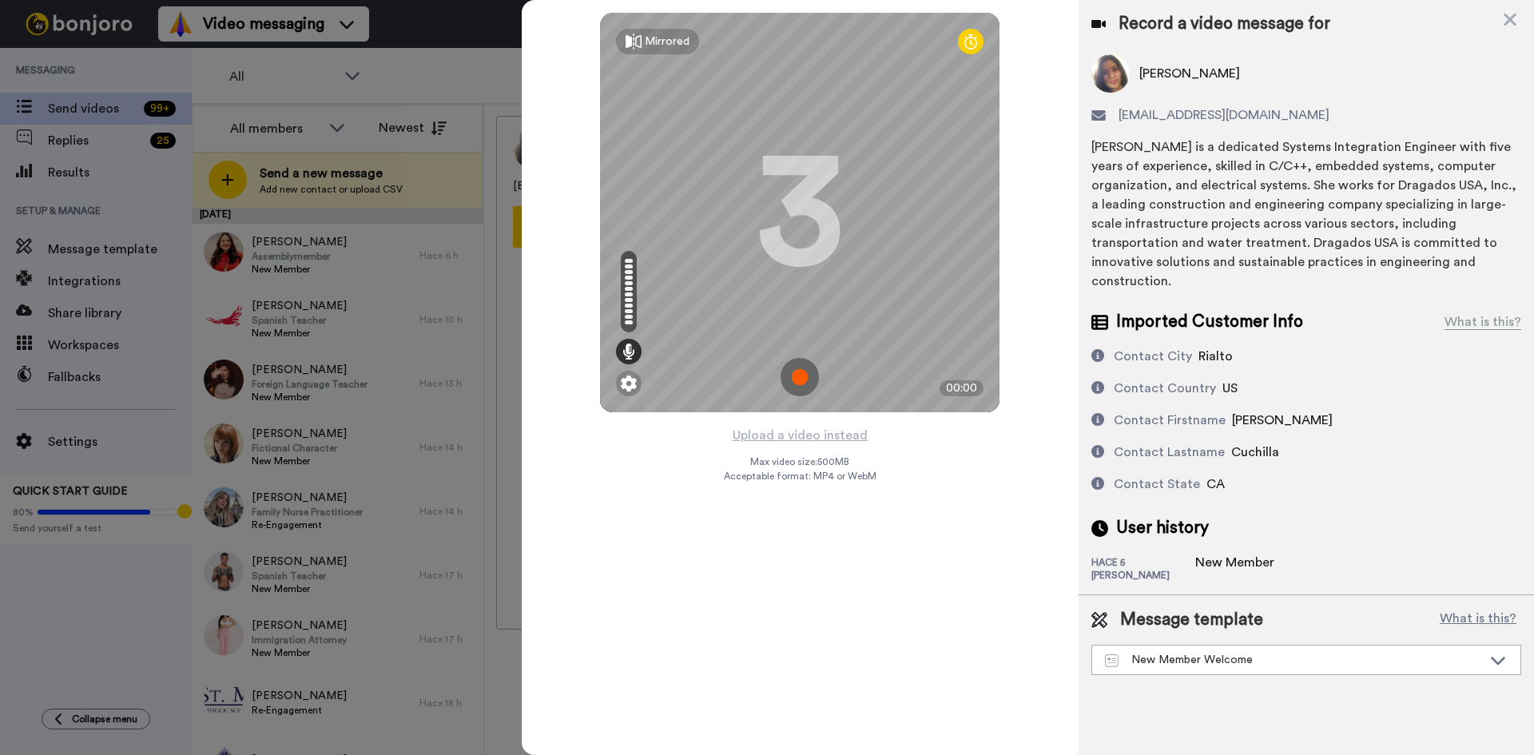
click at [800, 371] on img at bounding box center [800, 377] width 38 height 38
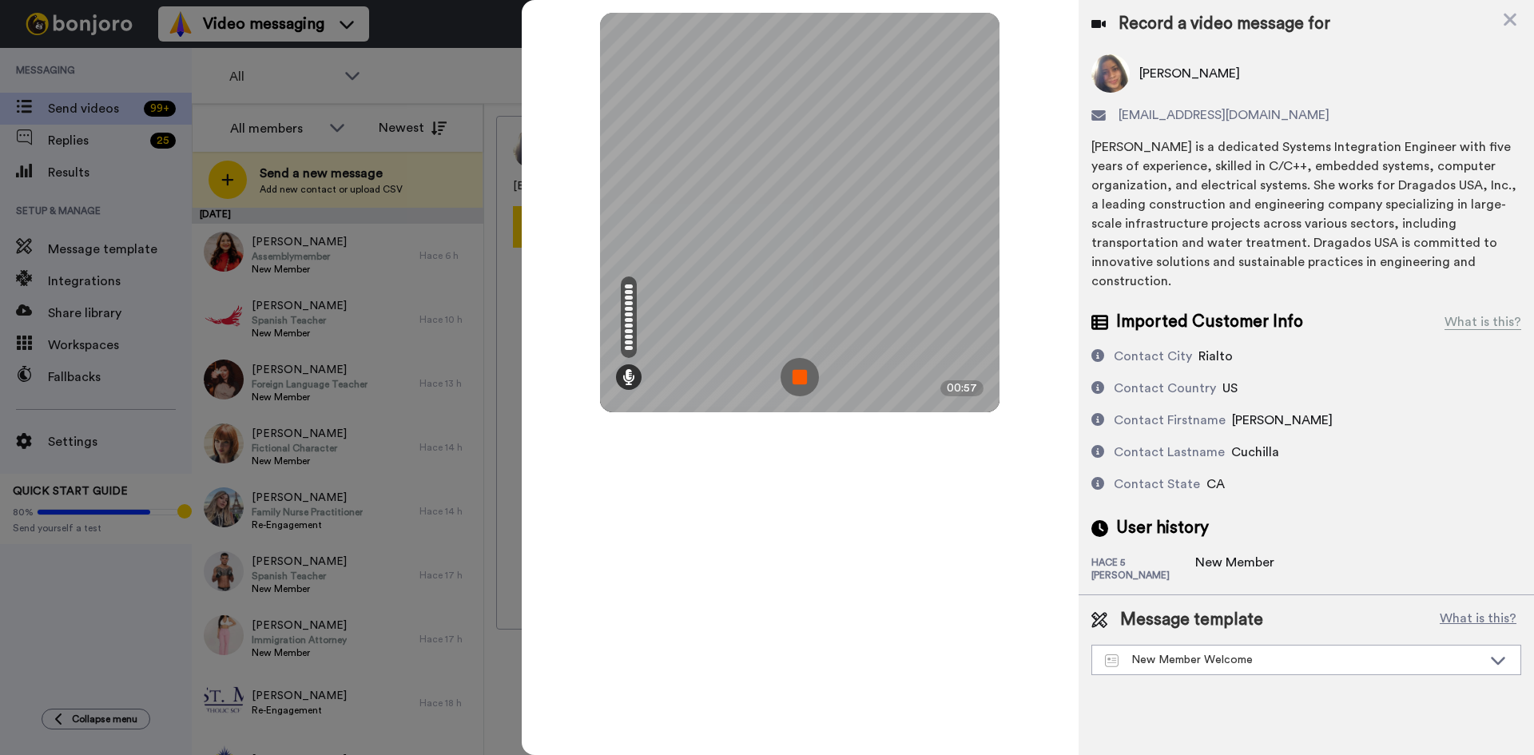
click at [801, 379] on img at bounding box center [800, 377] width 38 height 38
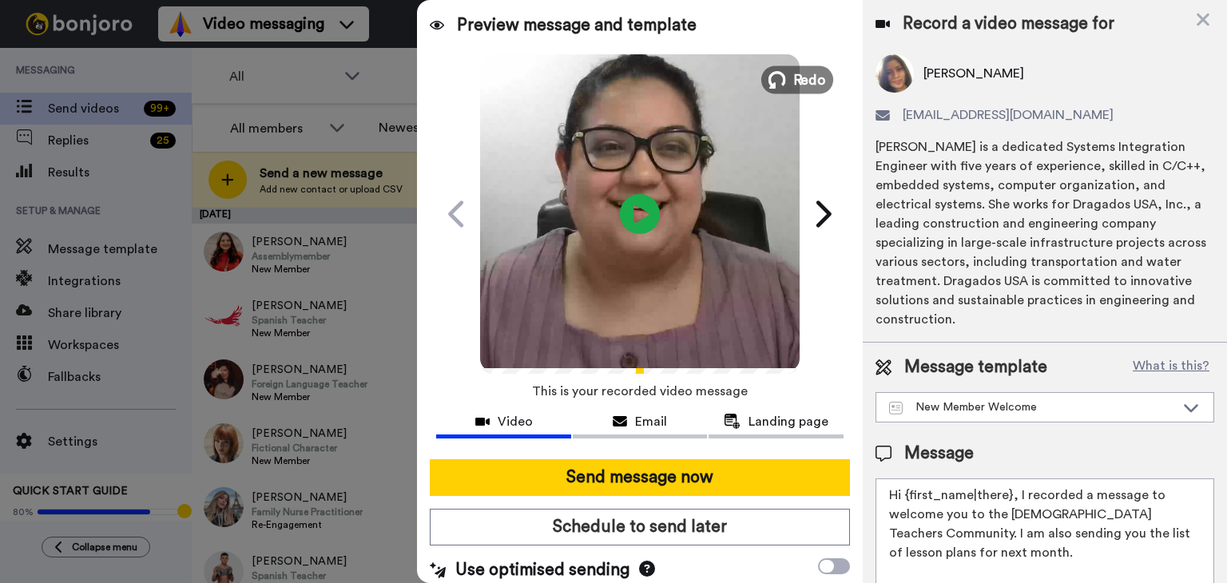
click at [796, 89] on span "Redo" at bounding box center [810, 79] width 34 height 21
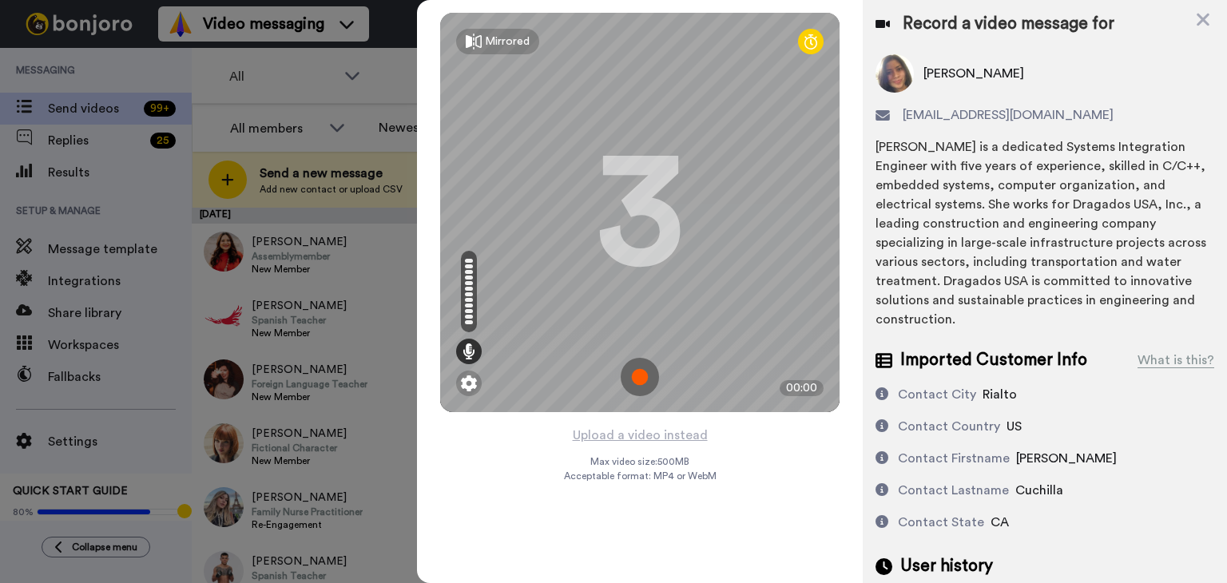
click at [640, 379] on img at bounding box center [640, 377] width 38 height 38
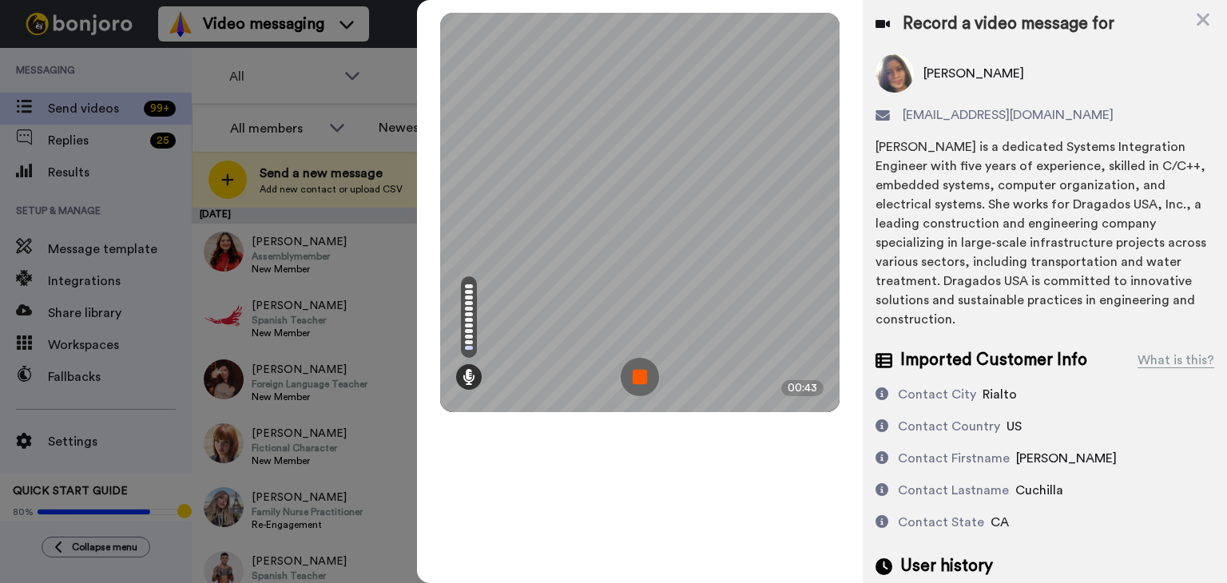
click at [640, 379] on img at bounding box center [640, 377] width 38 height 38
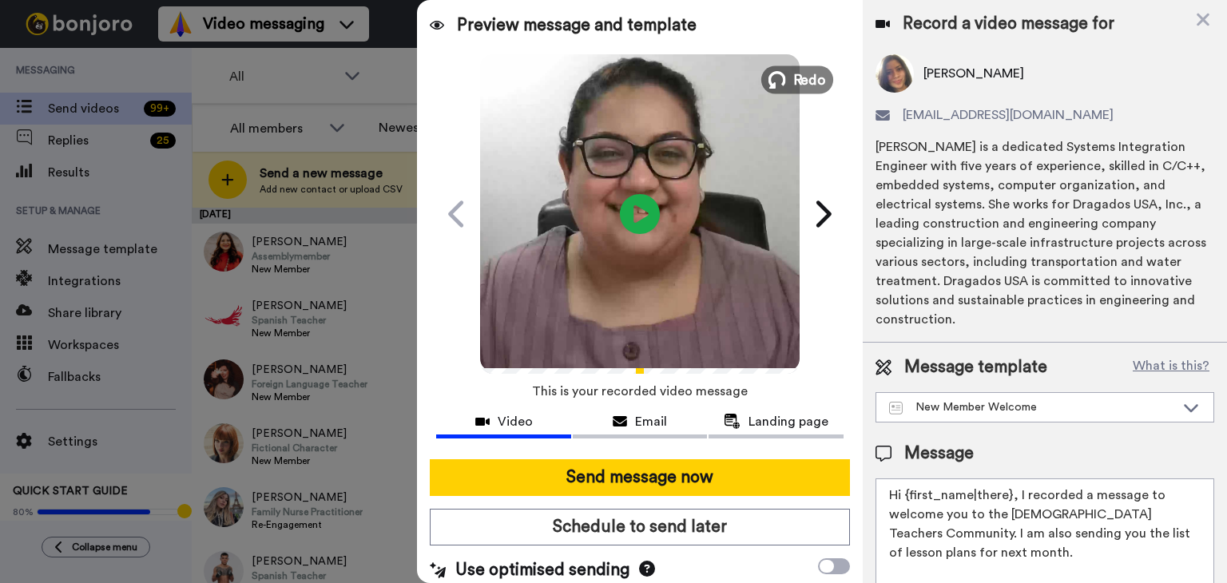
click at [812, 79] on span "Redo" at bounding box center [810, 79] width 34 height 21
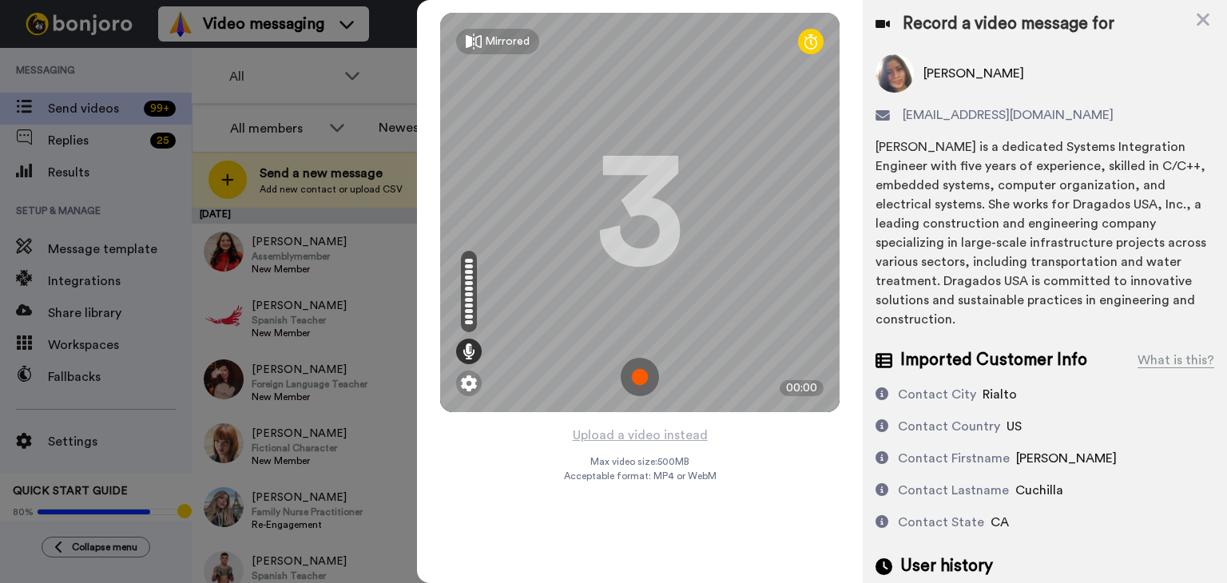
click at [634, 379] on img at bounding box center [640, 377] width 38 height 38
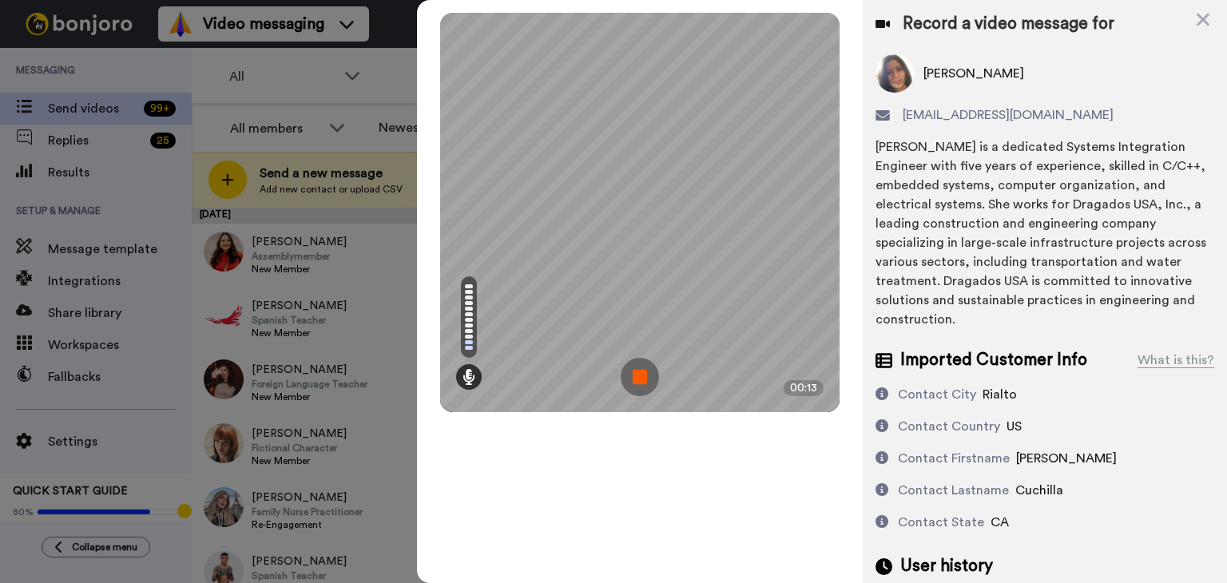
click at [634, 379] on img at bounding box center [640, 377] width 38 height 38
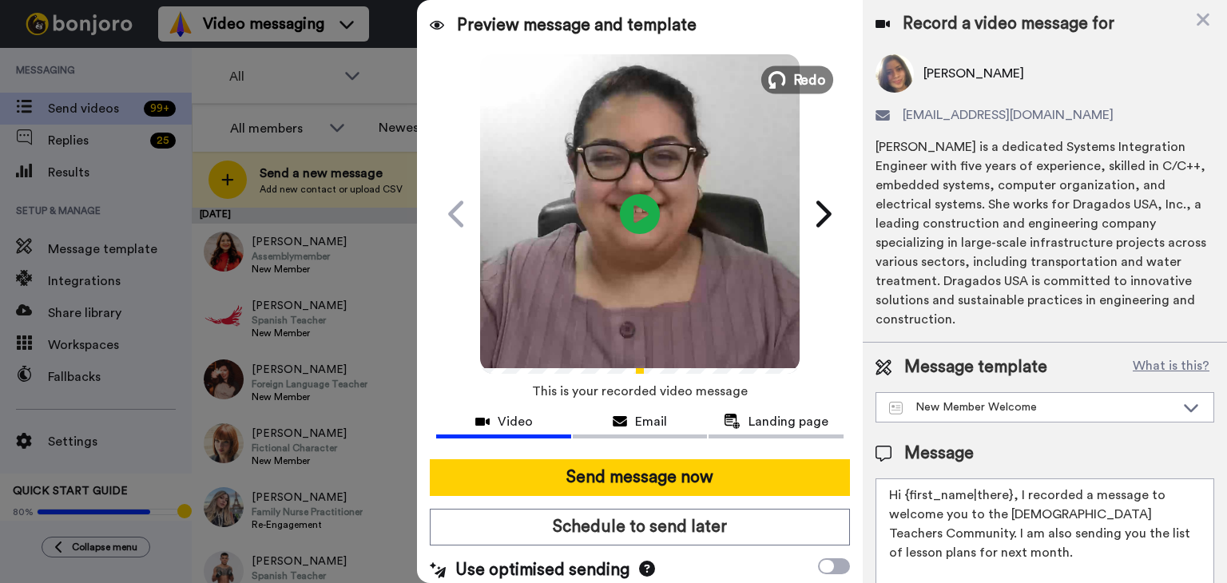
click at [816, 85] on span "Redo" at bounding box center [810, 79] width 34 height 21
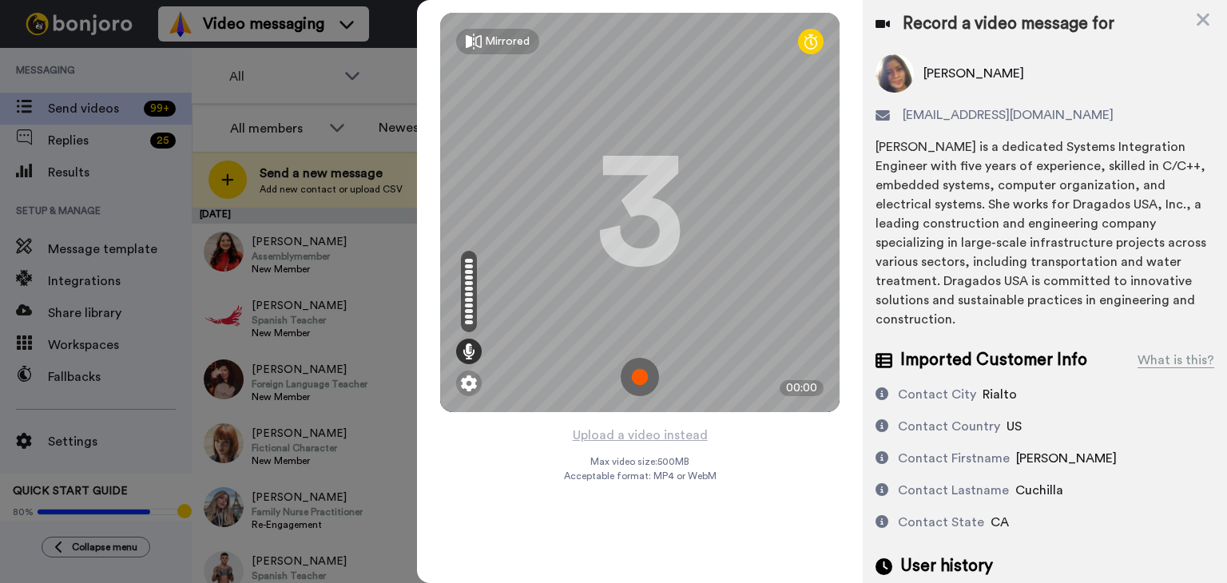
click at [646, 378] on img at bounding box center [640, 377] width 38 height 38
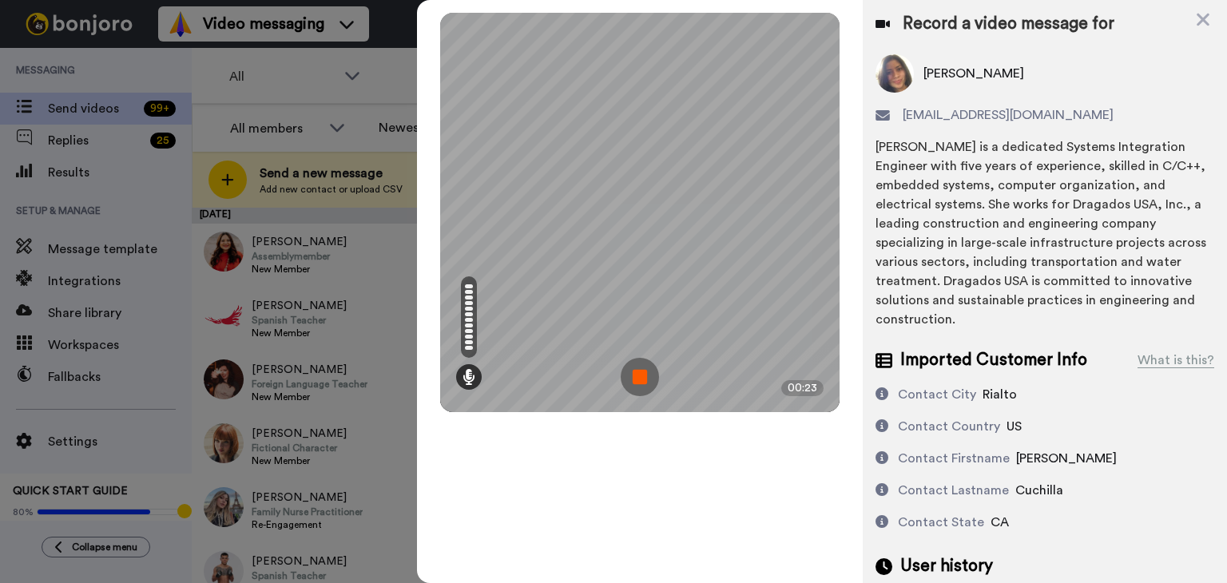
click at [645, 359] on img at bounding box center [640, 377] width 38 height 38
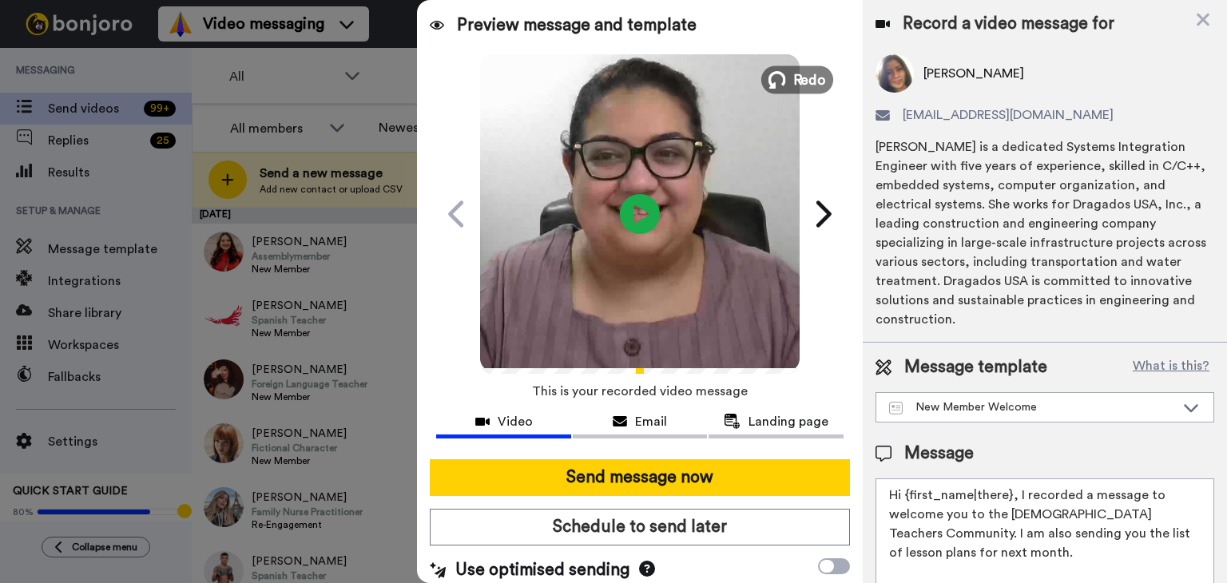
click at [818, 84] on span "Redo" at bounding box center [810, 79] width 34 height 21
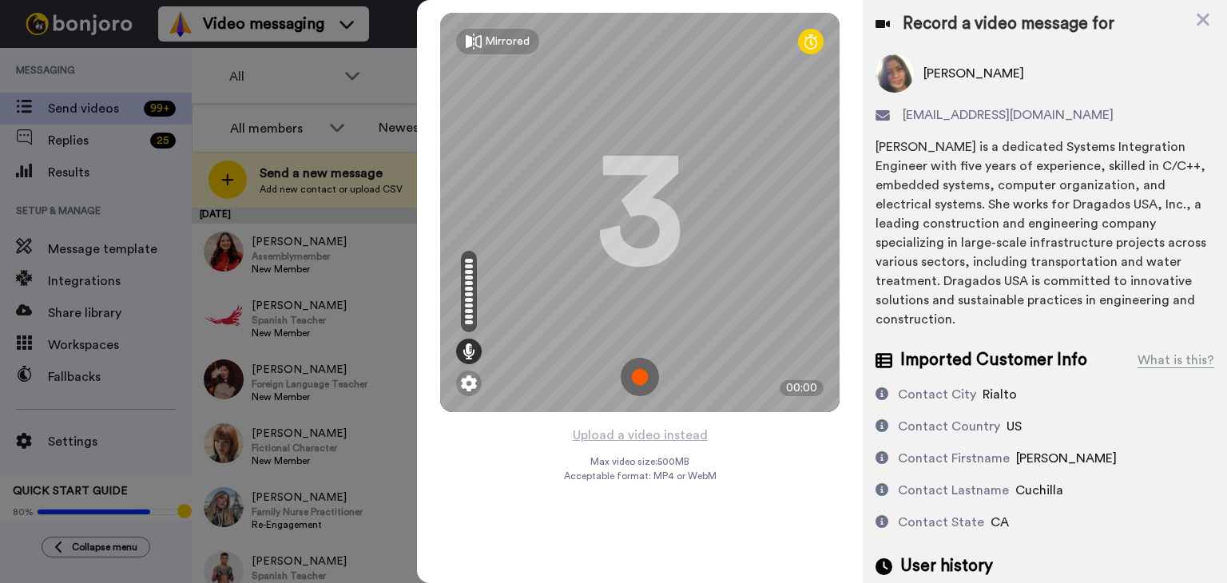
click at [638, 366] on img at bounding box center [640, 377] width 38 height 38
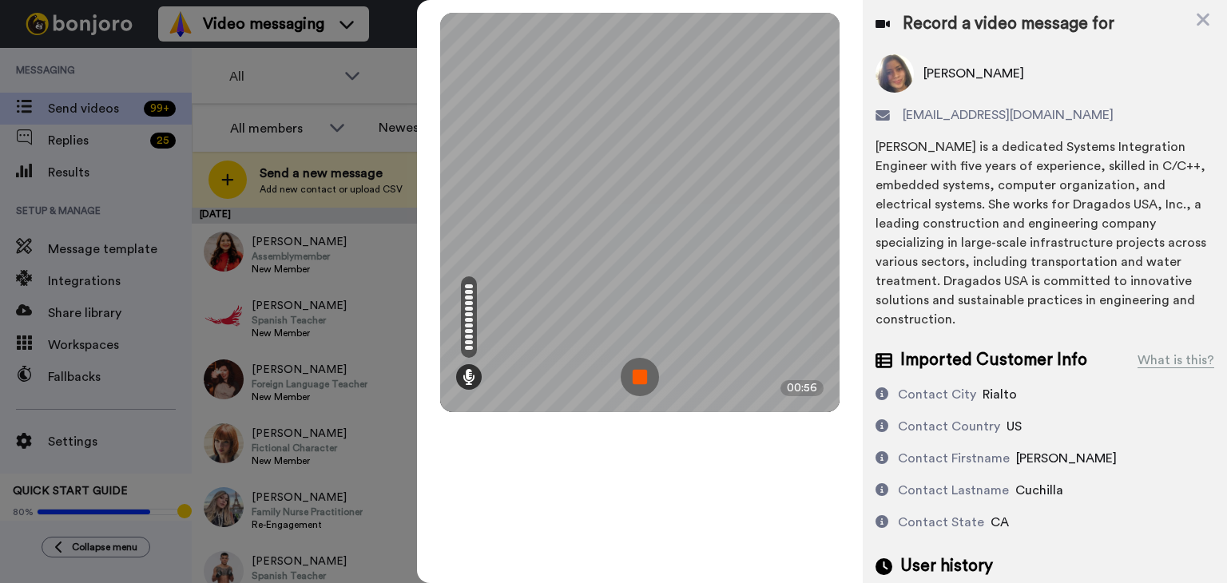
click at [636, 366] on img at bounding box center [640, 377] width 38 height 38
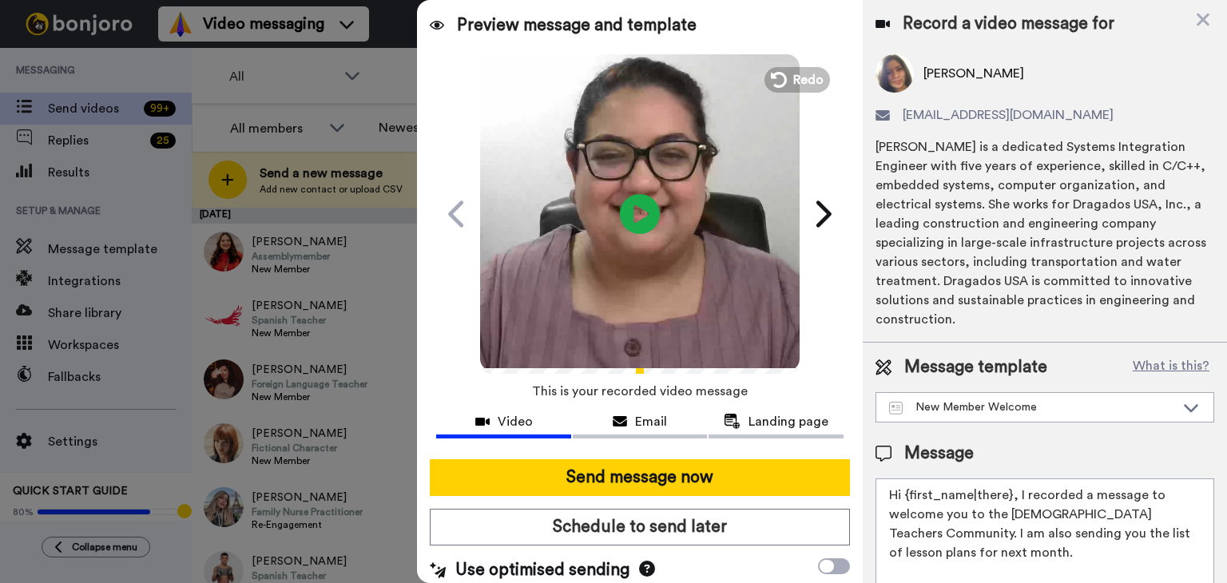
click at [824, 324] on div "Play/Pause" at bounding box center [639, 214] width 399 height 320
click at [642, 217] on icon at bounding box center [640, 214] width 42 height 42
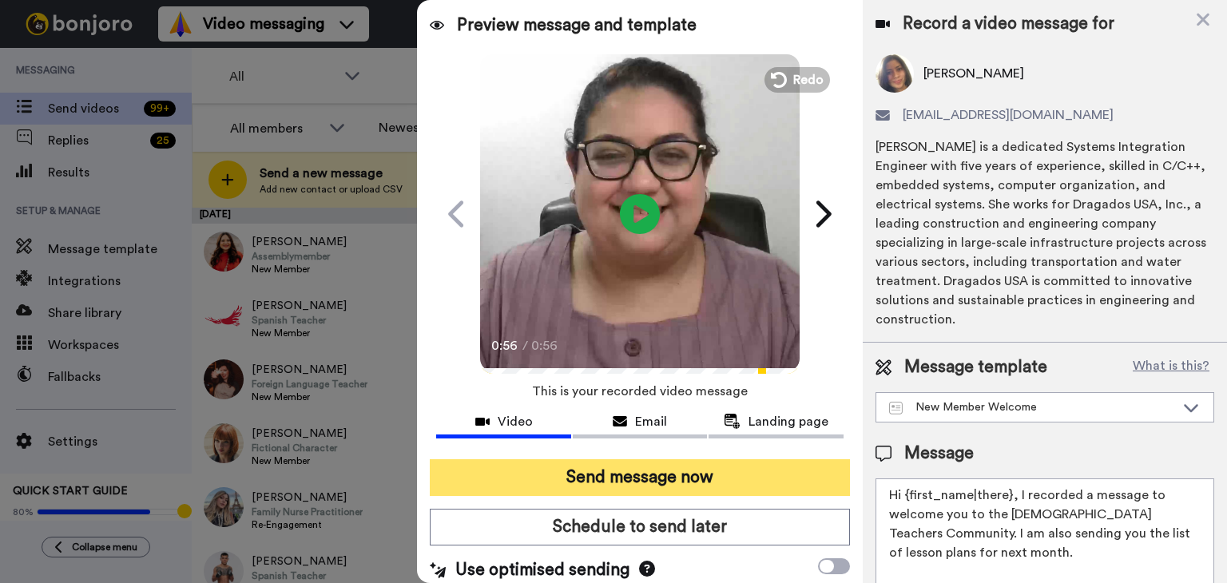
click at [673, 477] on button "Send message now" at bounding box center [640, 477] width 420 height 37
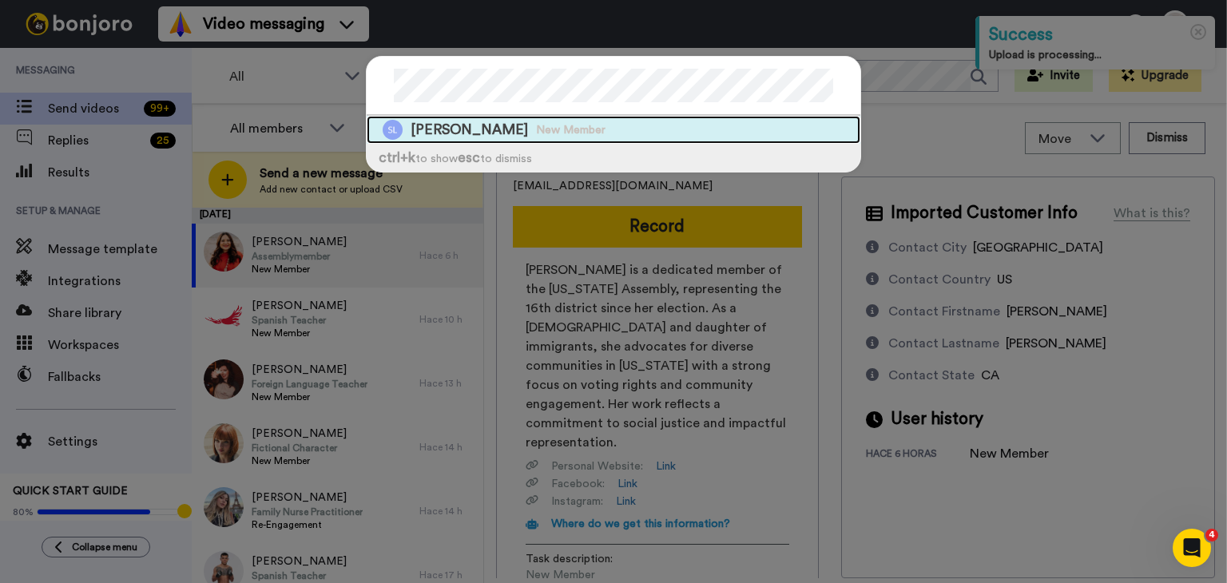
click at [488, 128] on span "[PERSON_NAME]" at bounding box center [469, 130] width 117 height 20
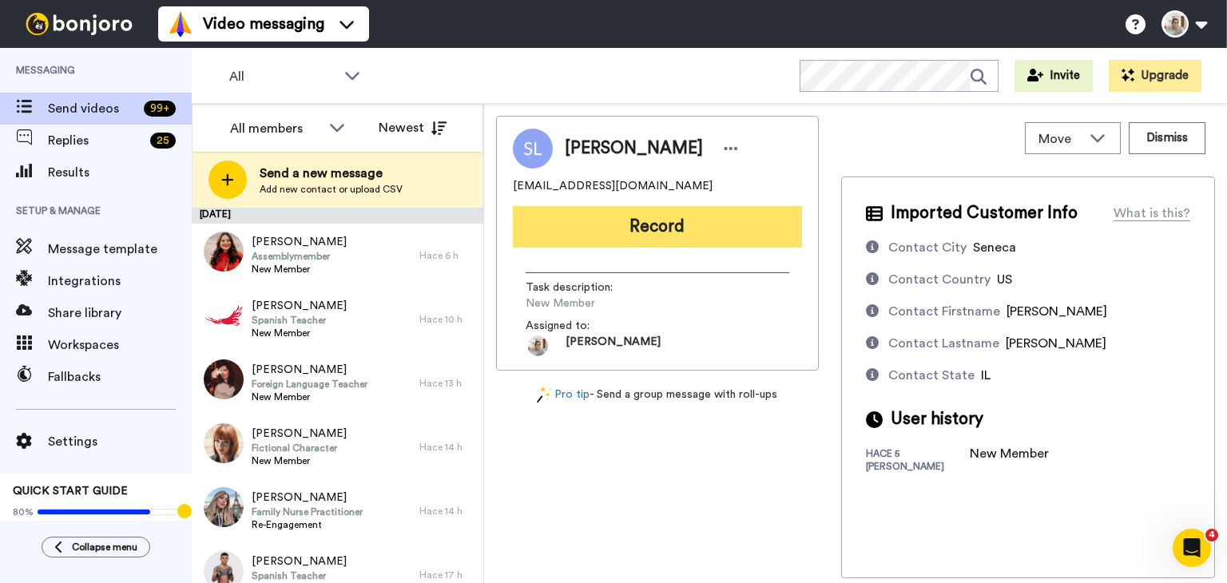
click at [646, 226] on button "Record" at bounding box center [657, 227] width 289 height 42
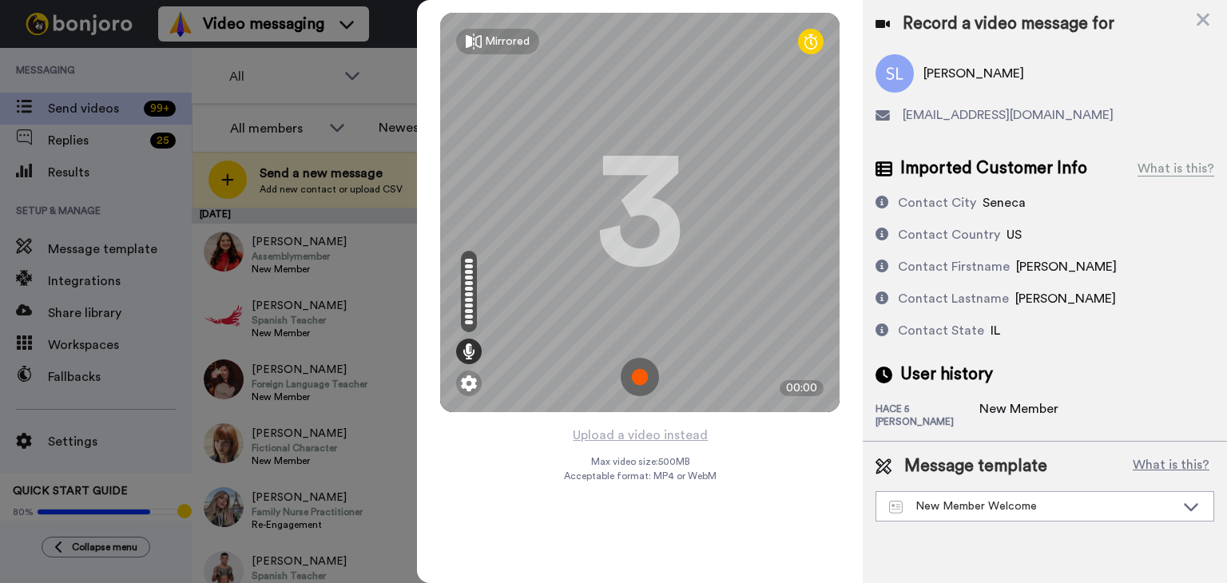
click at [639, 371] on img at bounding box center [640, 377] width 38 height 38
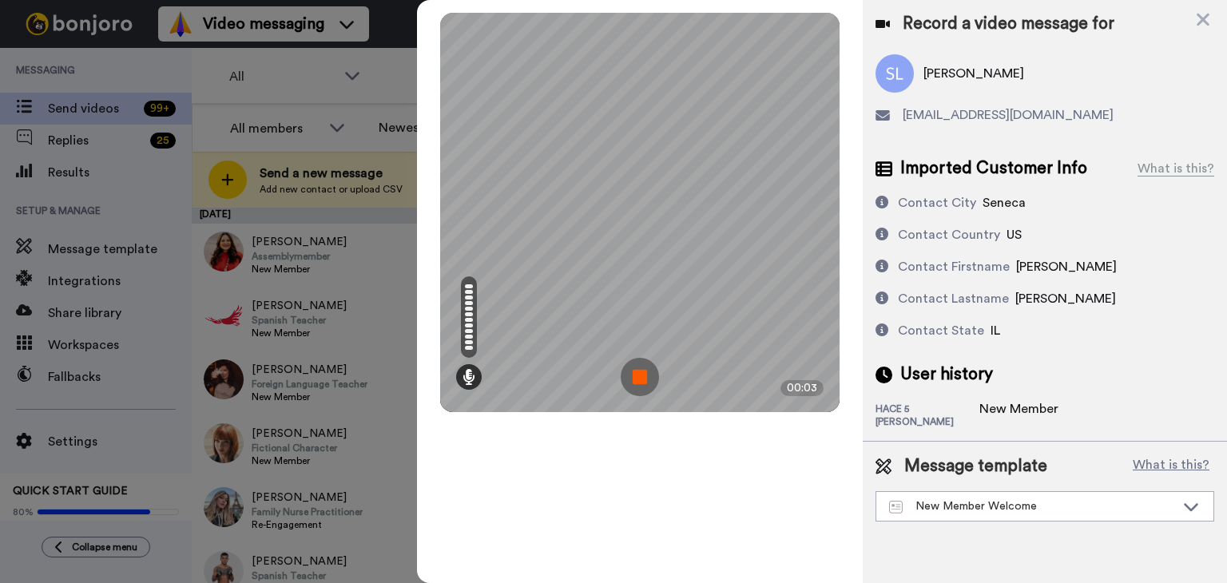
click at [639, 371] on img at bounding box center [640, 377] width 38 height 38
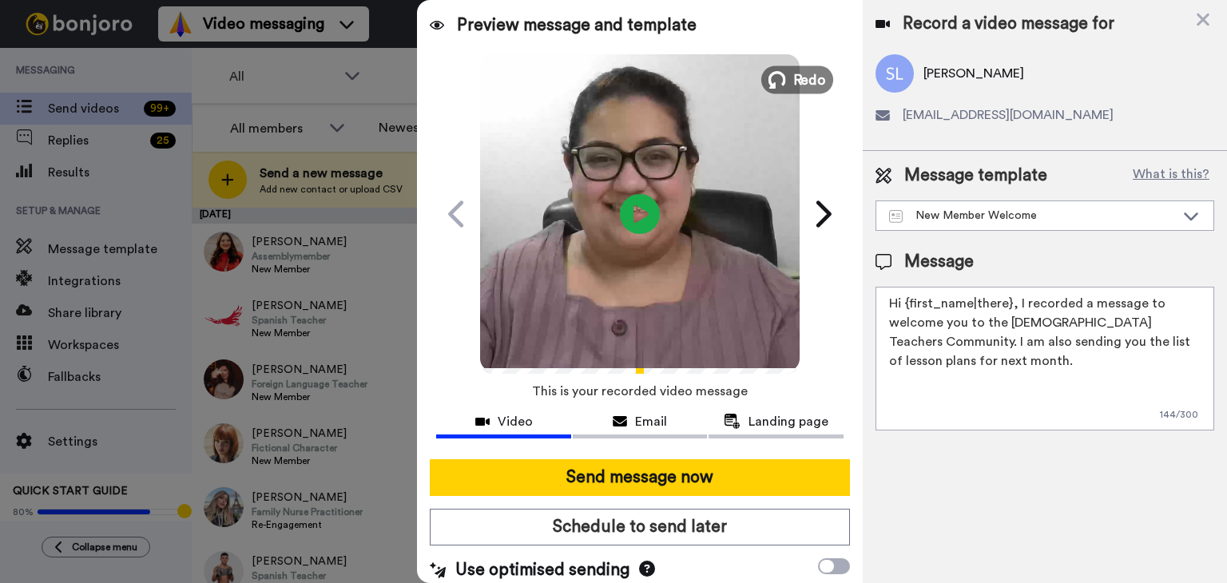
click at [820, 85] on span "Redo" at bounding box center [810, 79] width 34 height 21
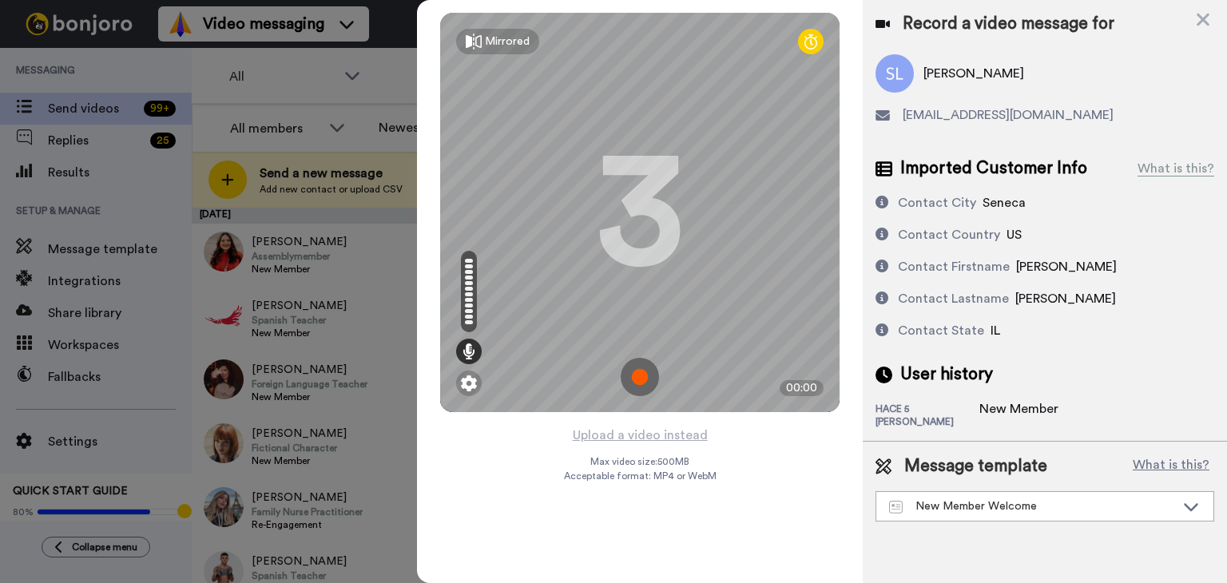
click at [634, 375] on img at bounding box center [640, 377] width 38 height 38
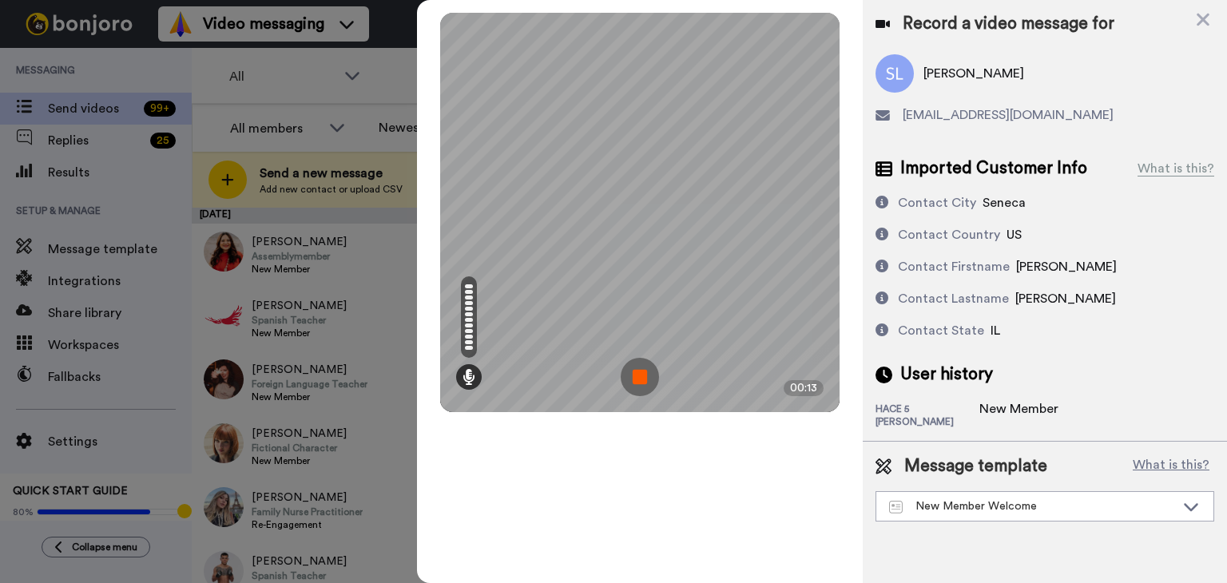
click at [650, 379] on img at bounding box center [640, 377] width 38 height 38
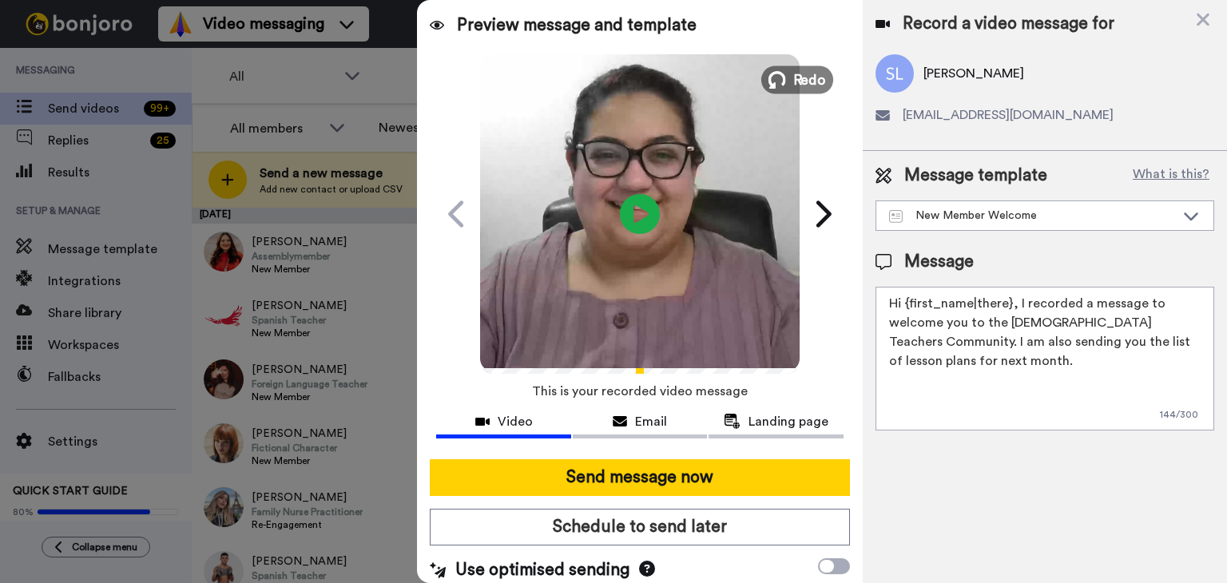
click at [815, 81] on span "Redo" at bounding box center [810, 79] width 34 height 21
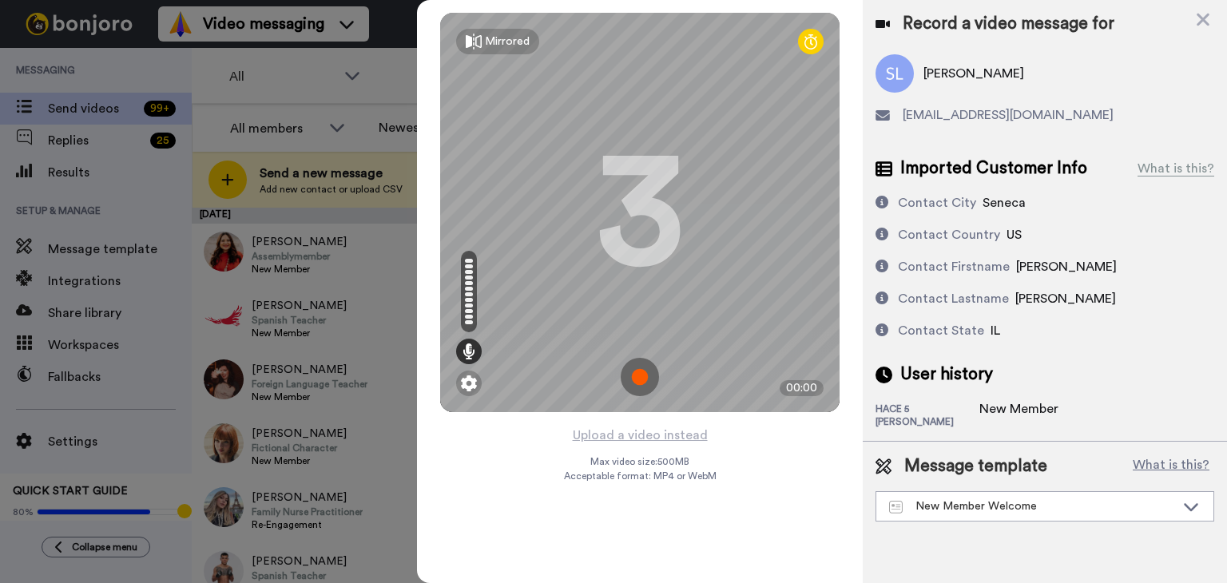
click at [639, 380] on img at bounding box center [640, 377] width 38 height 38
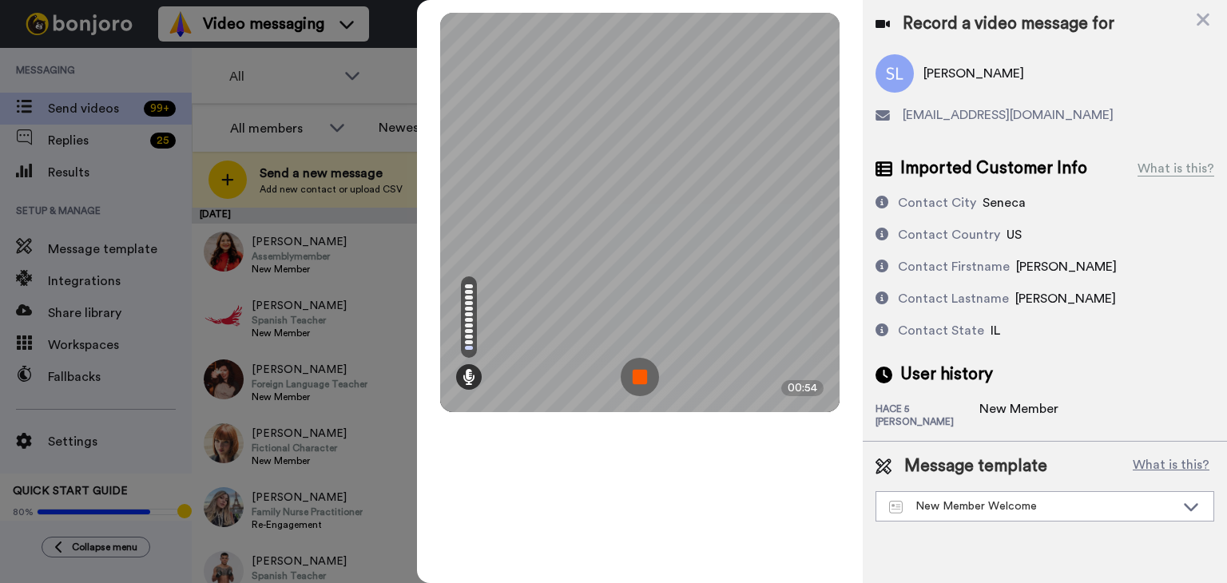
click at [639, 380] on img at bounding box center [640, 377] width 38 height 38
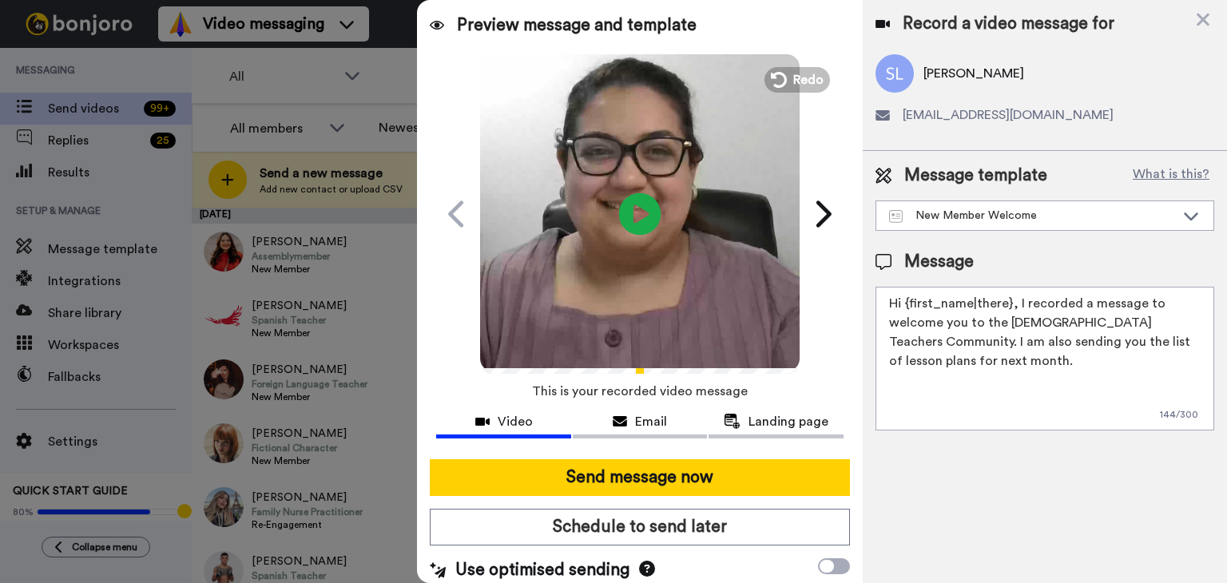
click at [629, 224] on icon at bounding box center [640, 214] width 42 height 42
click at [1206, 18] on icon at bounding box center [1203, 20] width 16 height 20
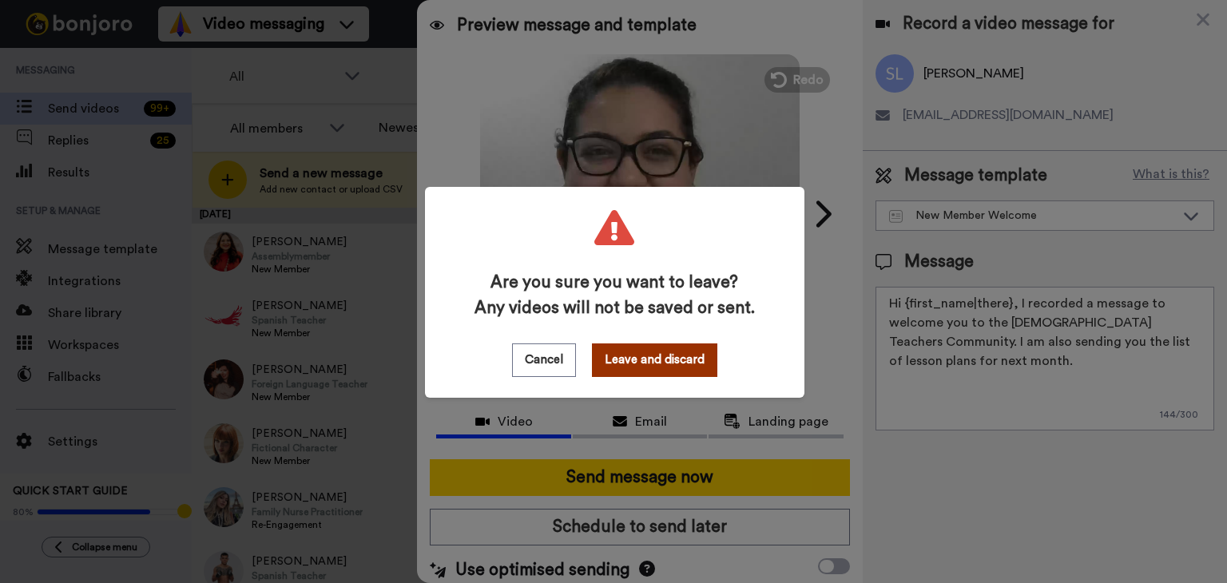
click at [642, 369] on button "Leave and discard" at bounding box center [654, 361] width 125 height 34
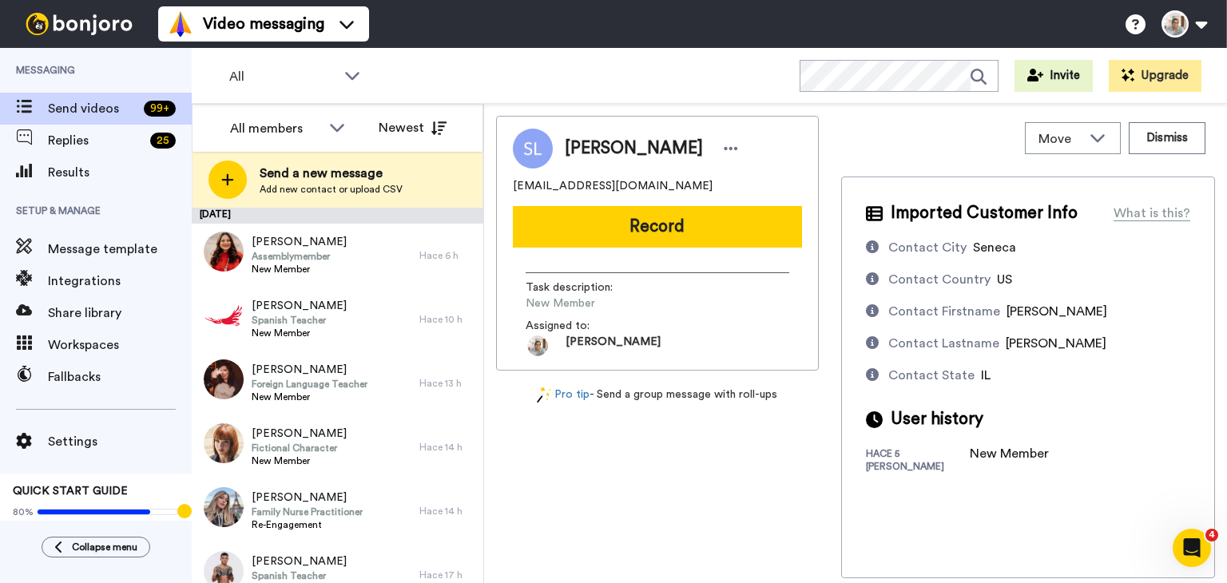
click at [1139, 380] on div "Contact State [US_STATE]" at bounding box center [1028, 375] width 324 height 19
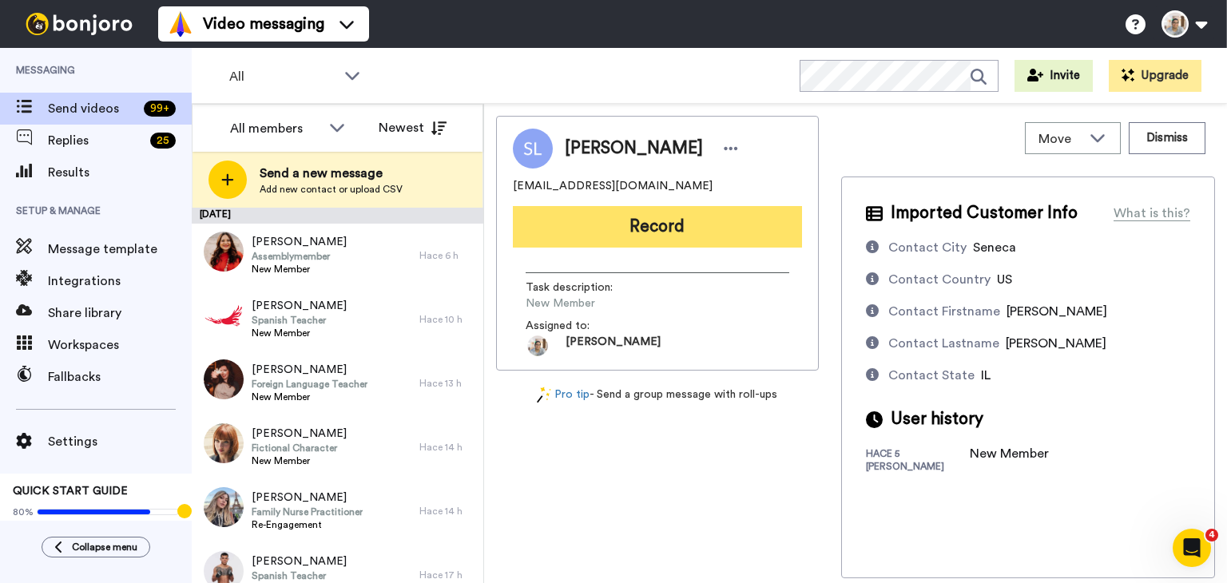
click at [621, 227] on button "Record" at bounding box center [657, 227] width 289 height 42
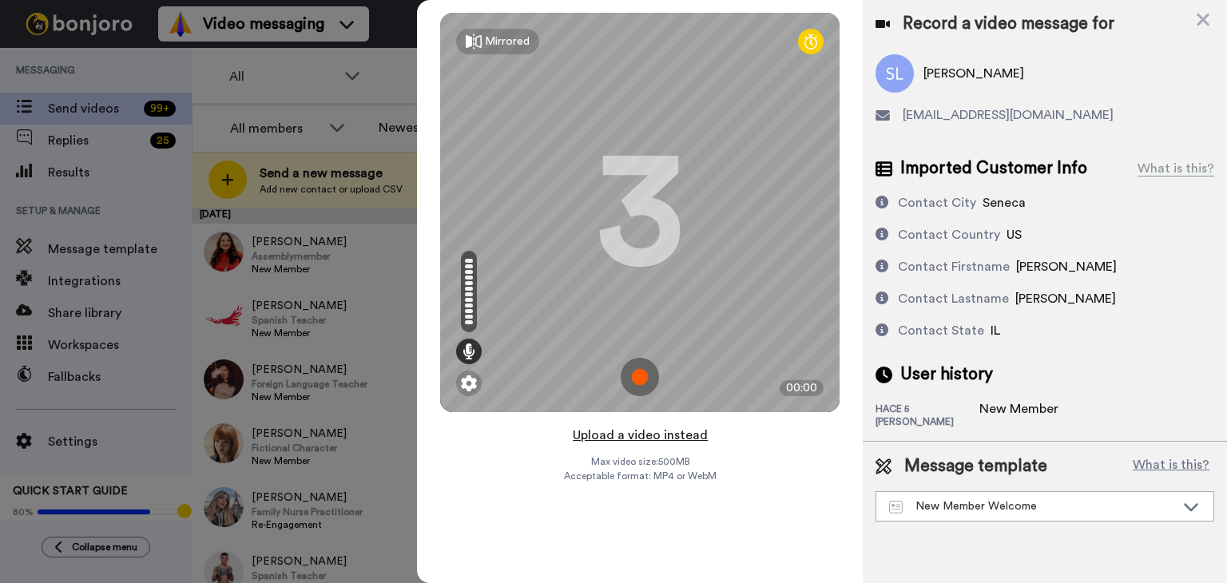
click at [633, 430] on button "Upload a video instead" at bounding box center [640, 435] width 145 height 21
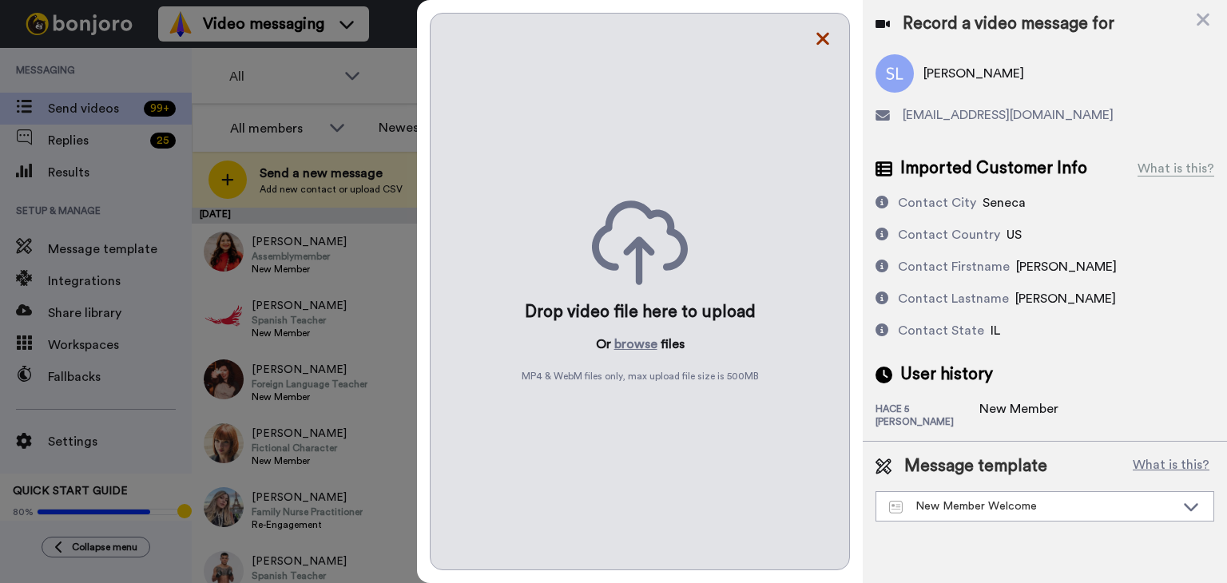
click at [820, 40] on icon at bounding box center [822, 39] width 13 height 13
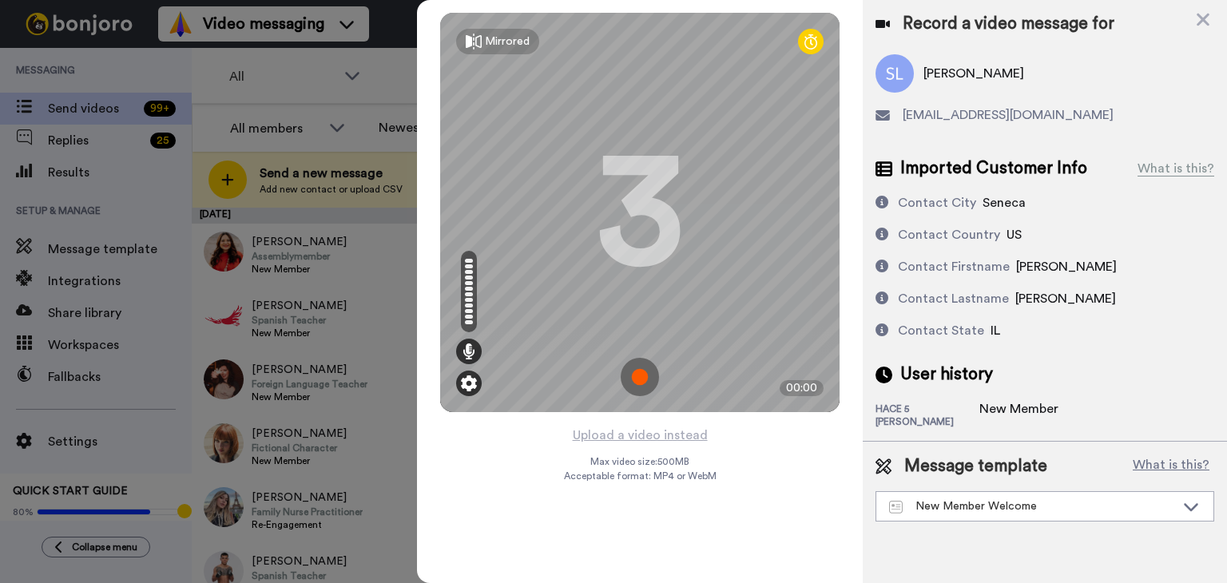
click at [464, 382] on img at bounding box center [469, 383] width 16 height 16
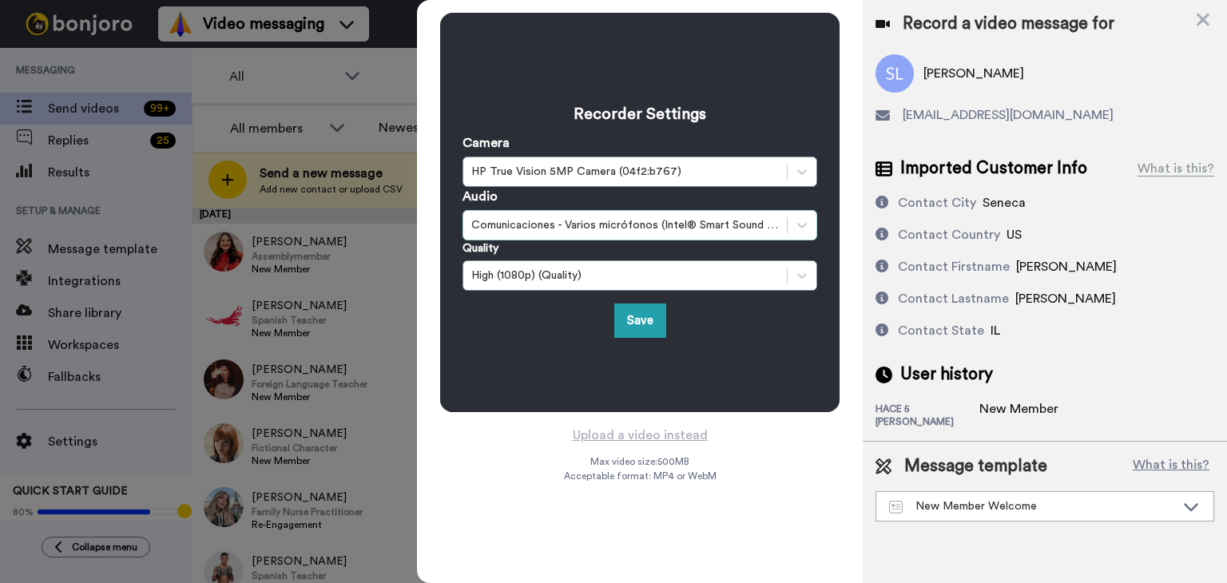
click at [556, 232] on div "Comunicaciones - Varios micrófonos (Intel® Smart Sound Technology for Digital M…" at bounding box center [625, 225] width 308 height 16
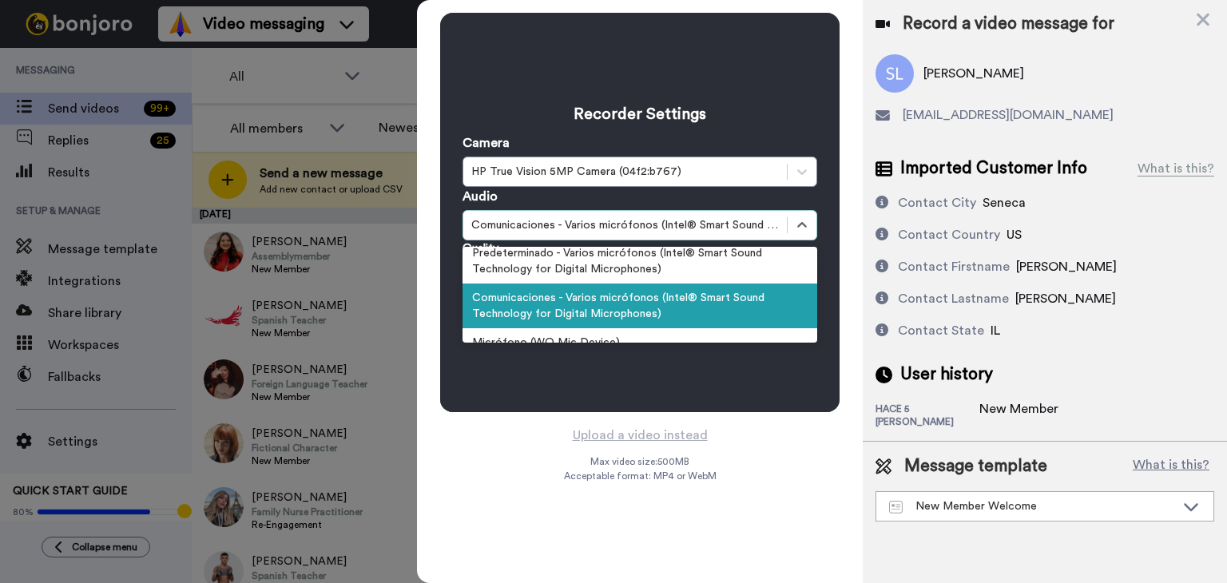
scroll to position [73, 0]
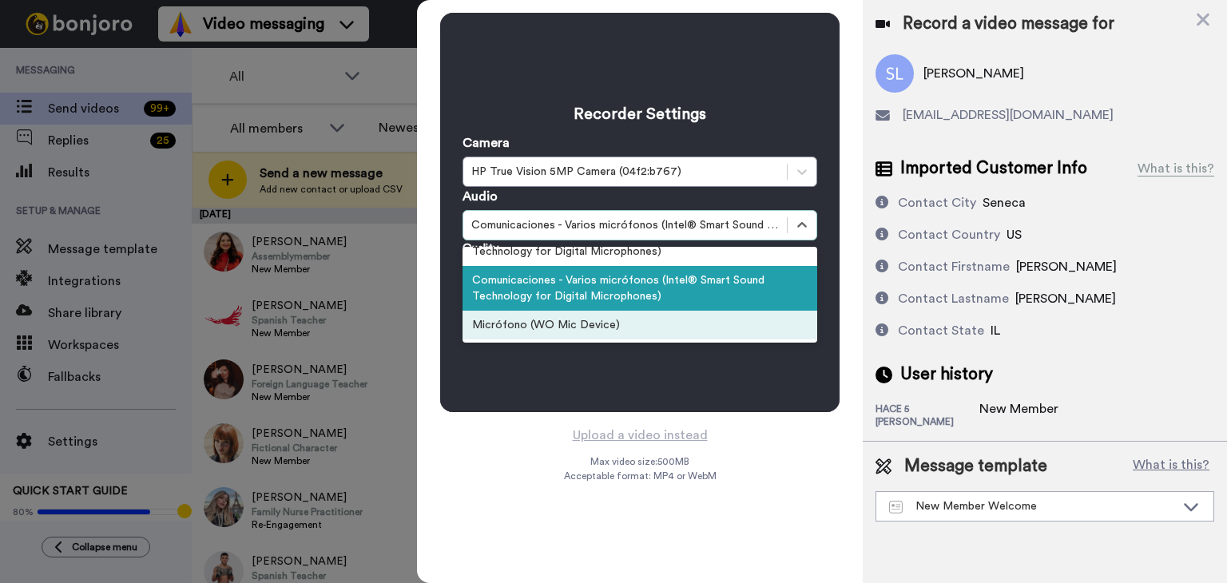
click at [576, 320] on div "Micrófono (WO Mic Device)" at bounding box center [640, 325] width 355 height 29
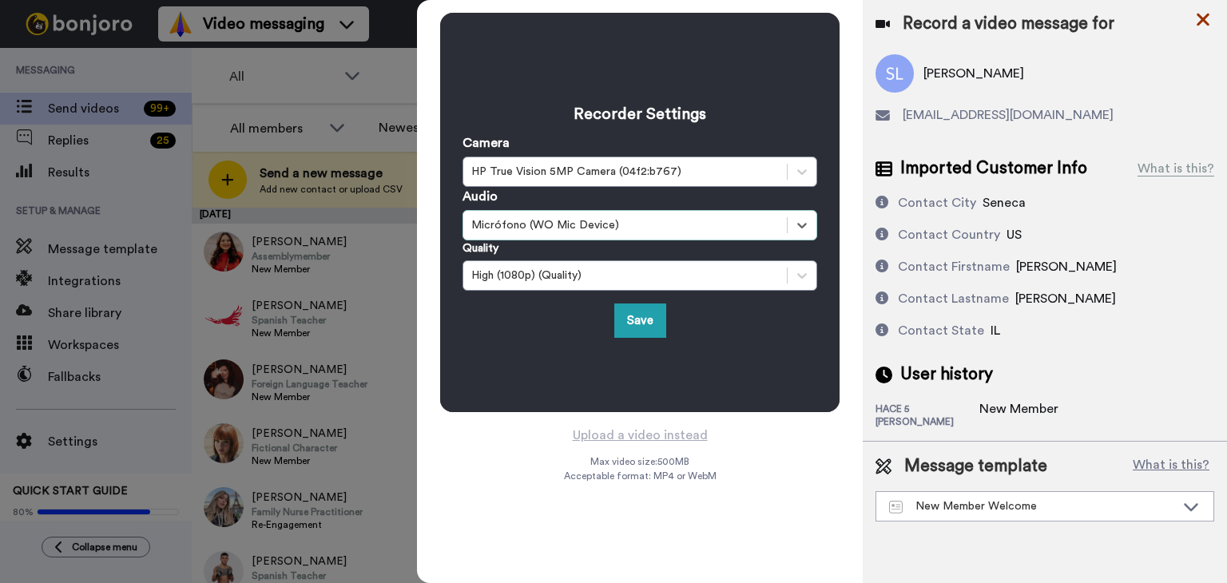
click at [1202, 26] on icon at bounding box center [1203, 20] width 16 height 20
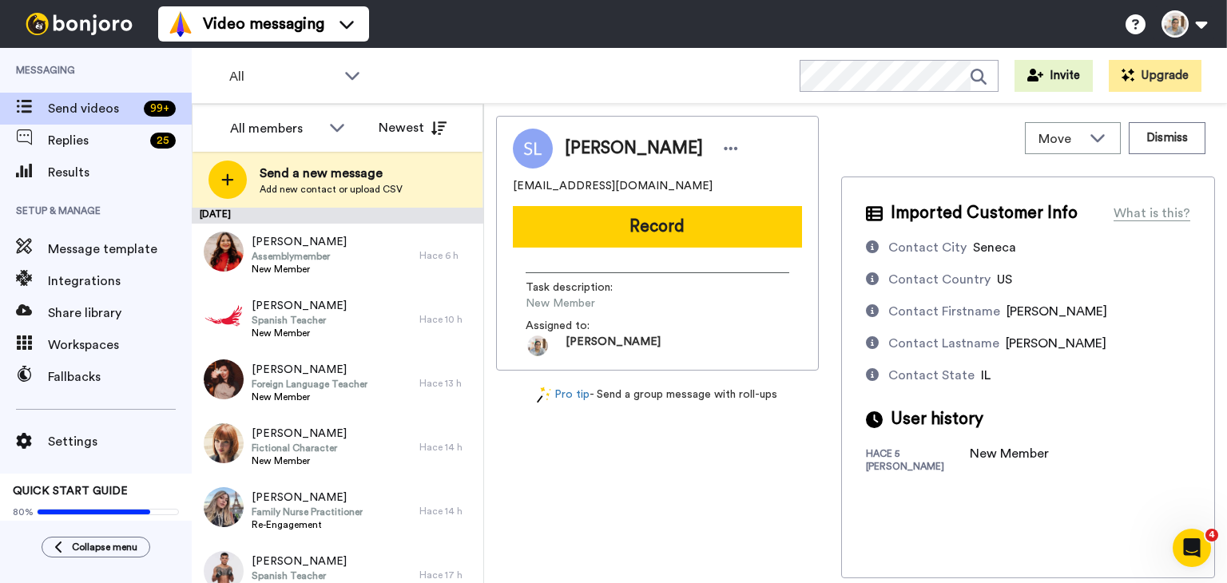
scroll to position [0, 0]
